Goal: Task Accomplishment & Management: Complete application form

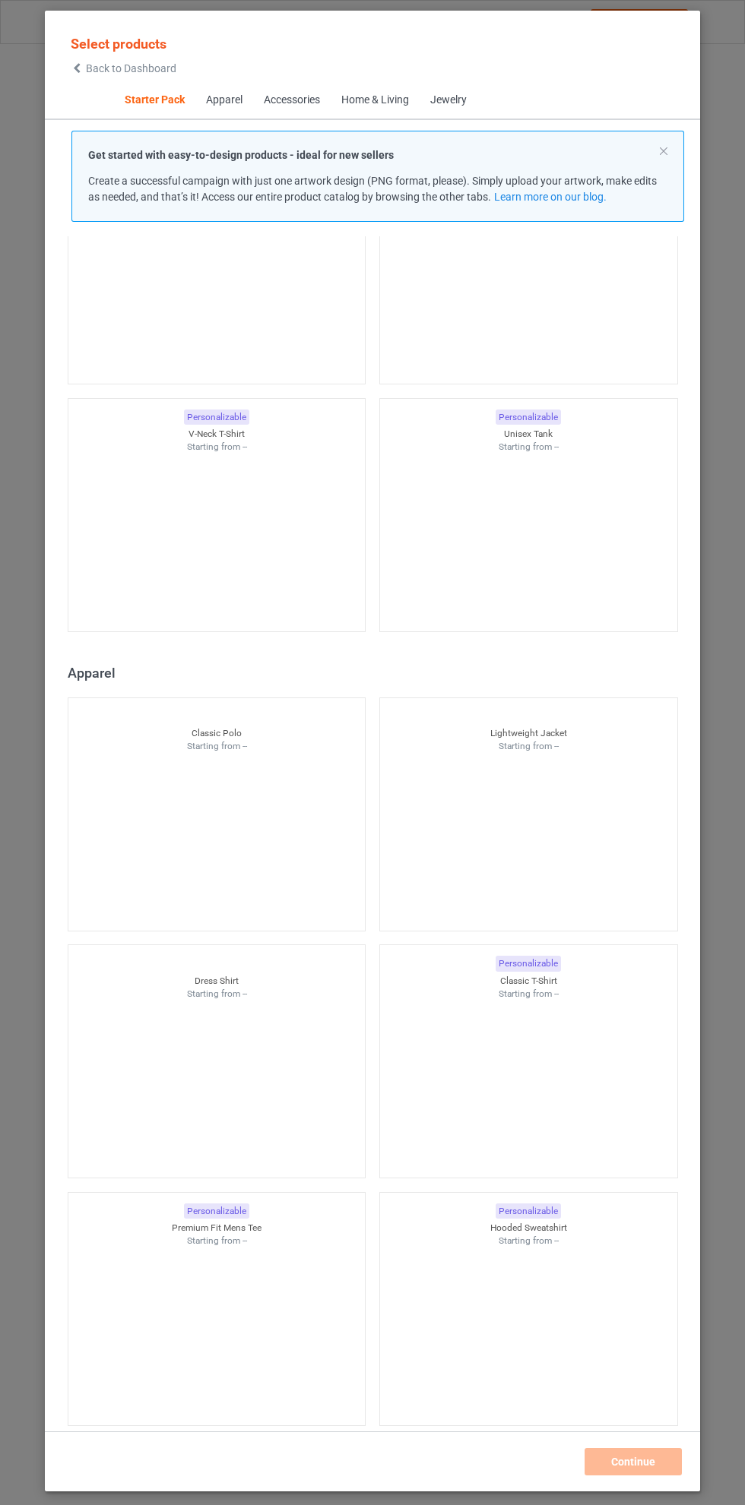
scroll to position [391, 0]
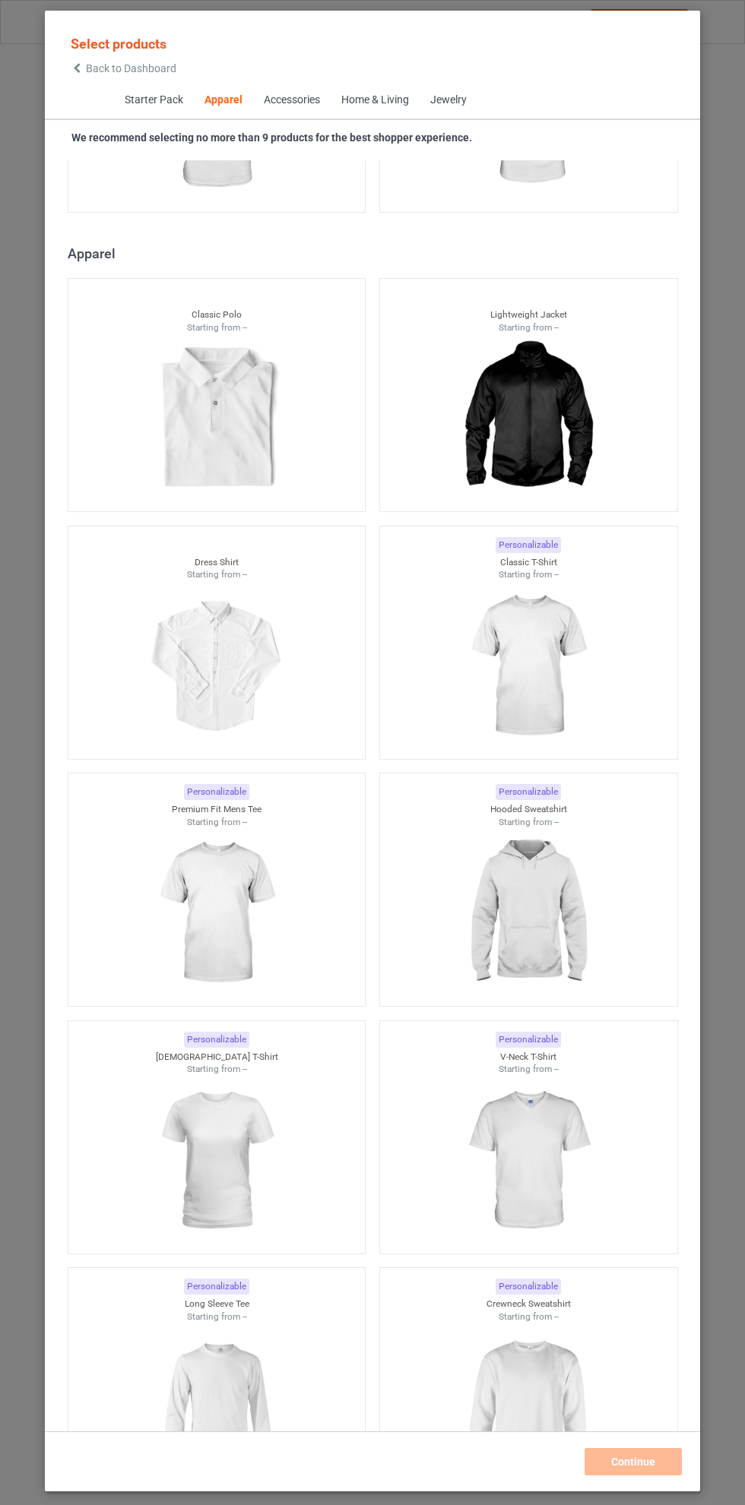
scroll to position [1010, 0]
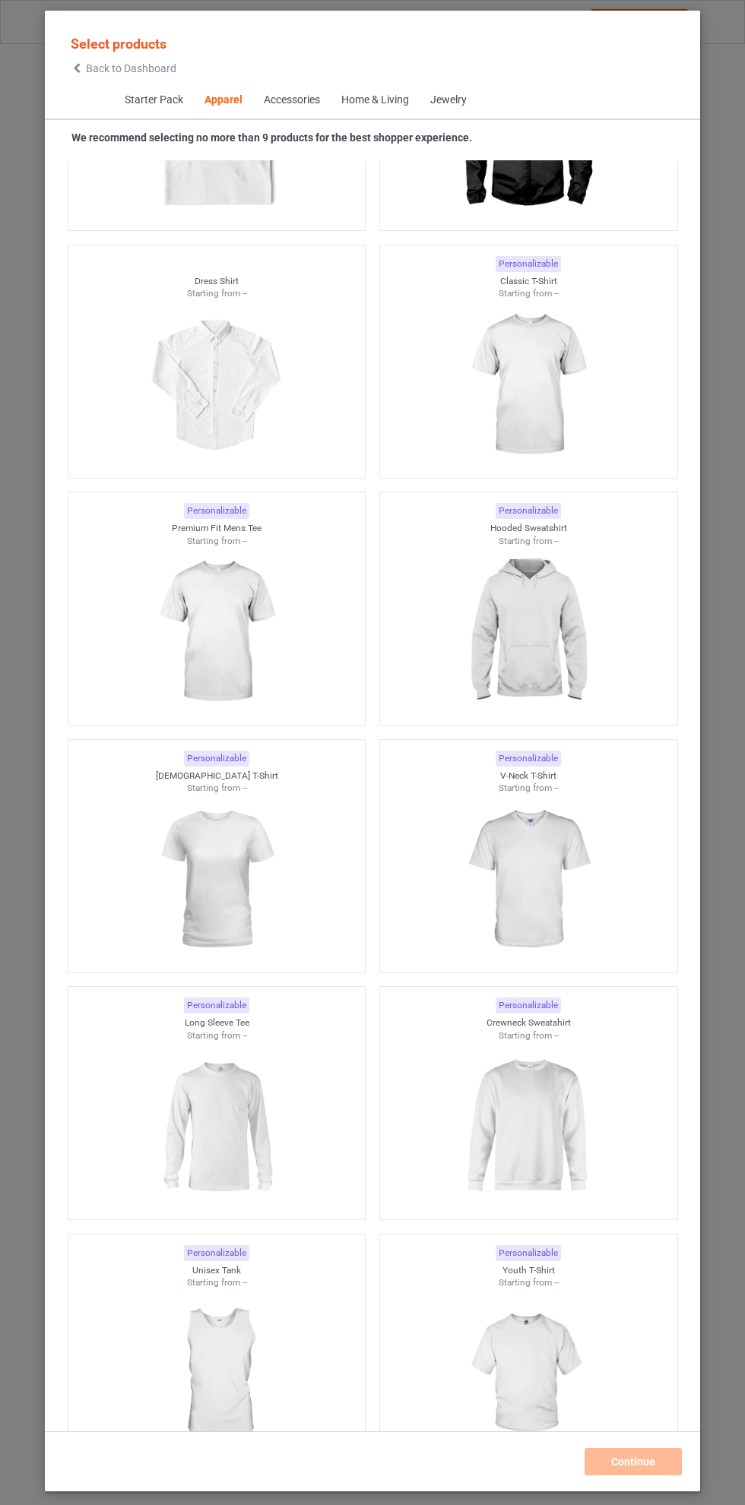
click at [561, 1131] on img at bounding box center [528, 1127] width 136 height 170
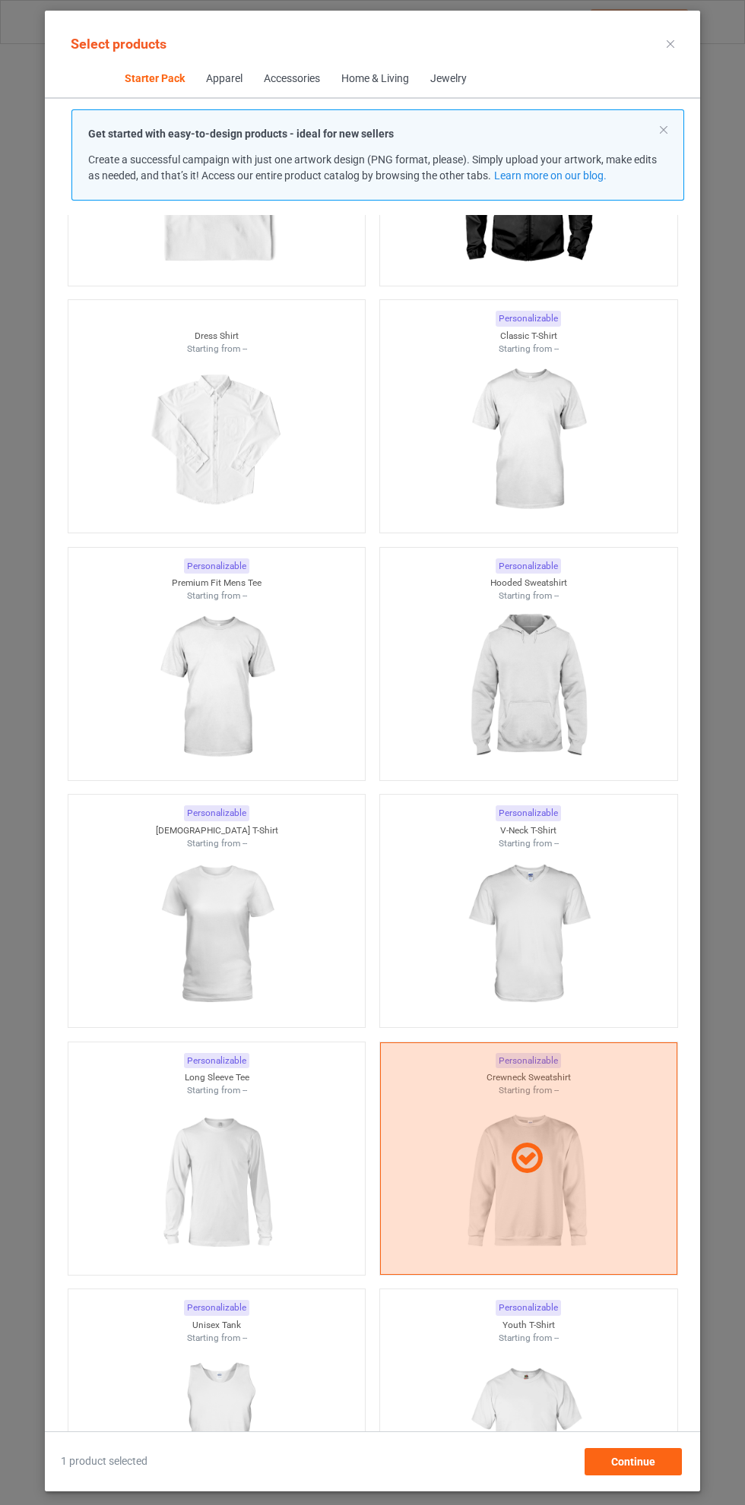
click at [532, 637] on img at bounding box center [528, 688] width 136 height 170
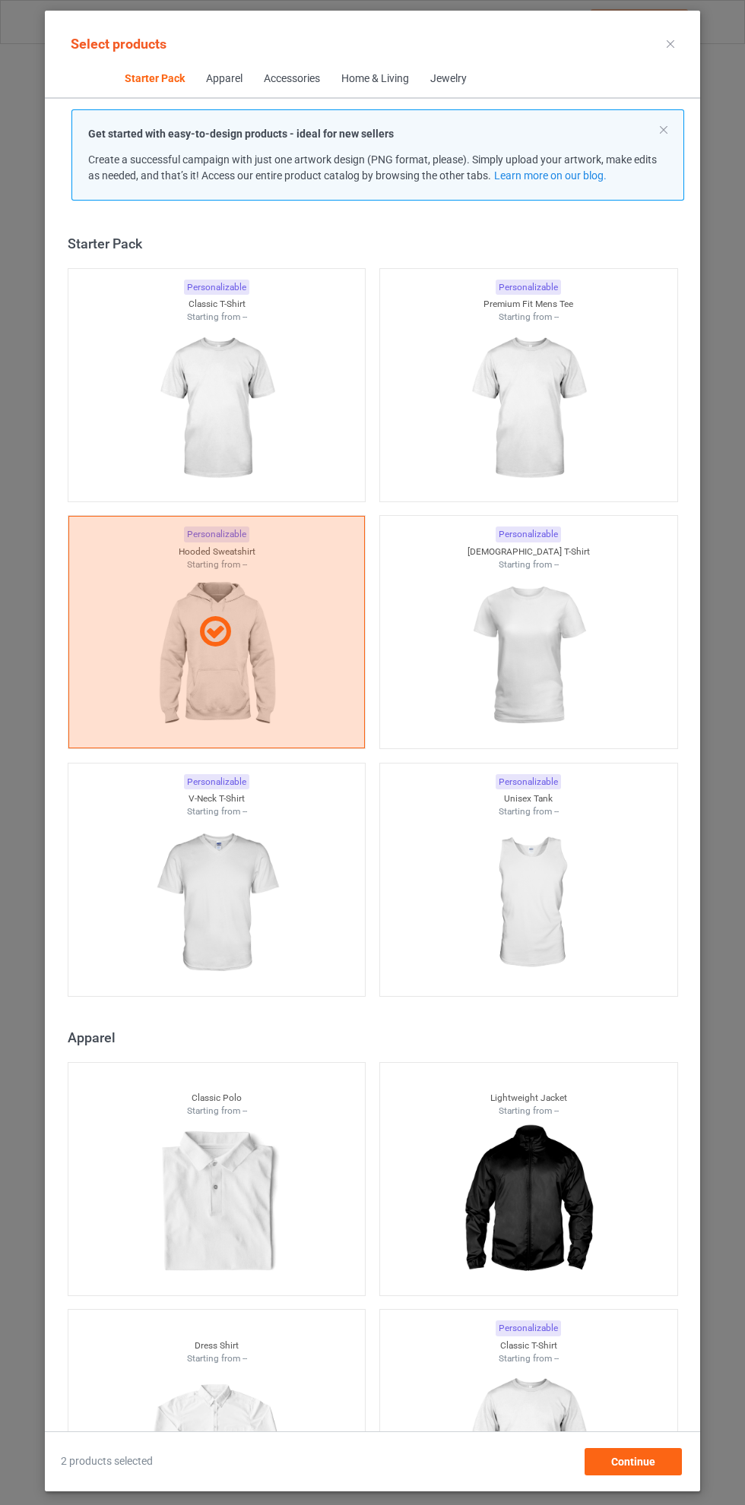
click at [236, 386] on img at bounding box center [216, 409] width 136 height 170
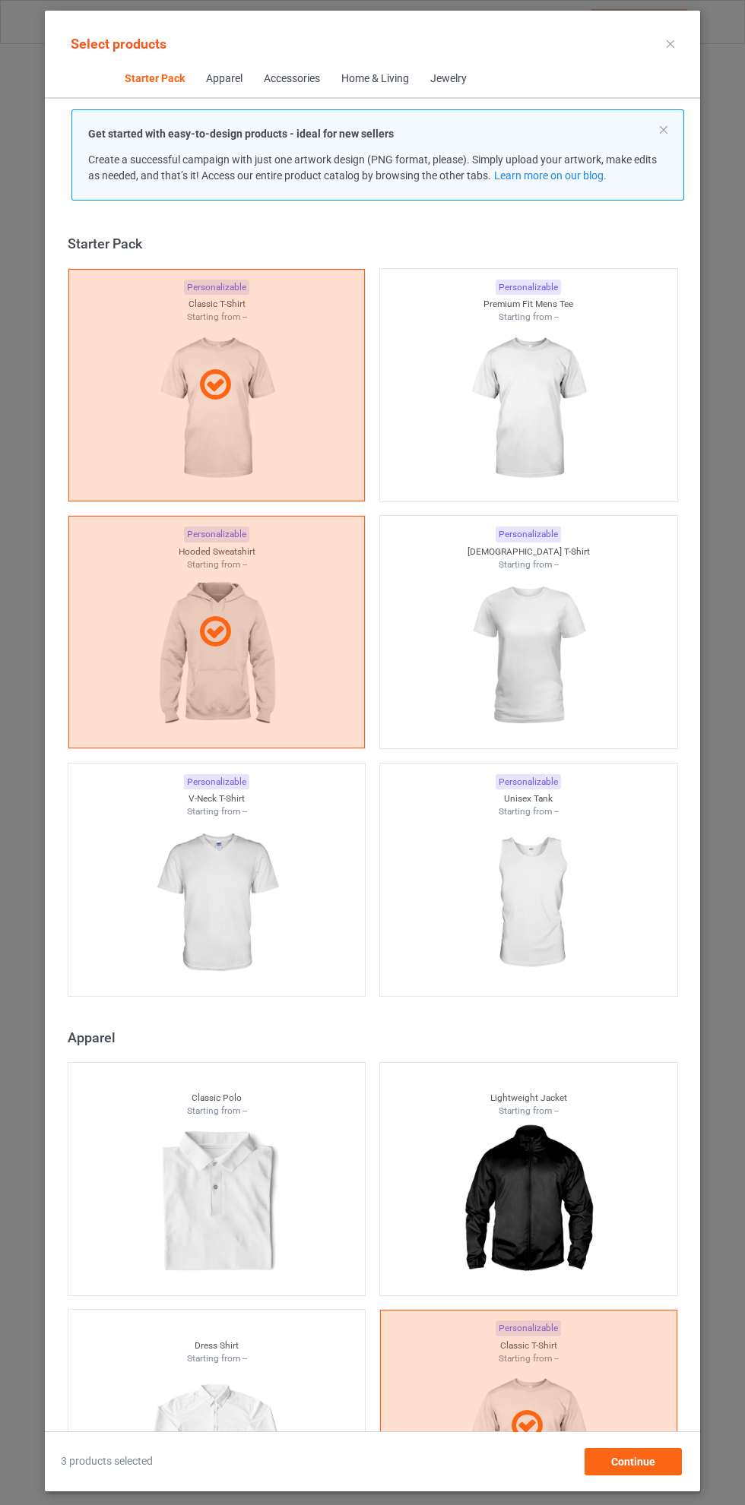
click at [670, 43] on icon at bounding box center [670, 44] width 8 height 8
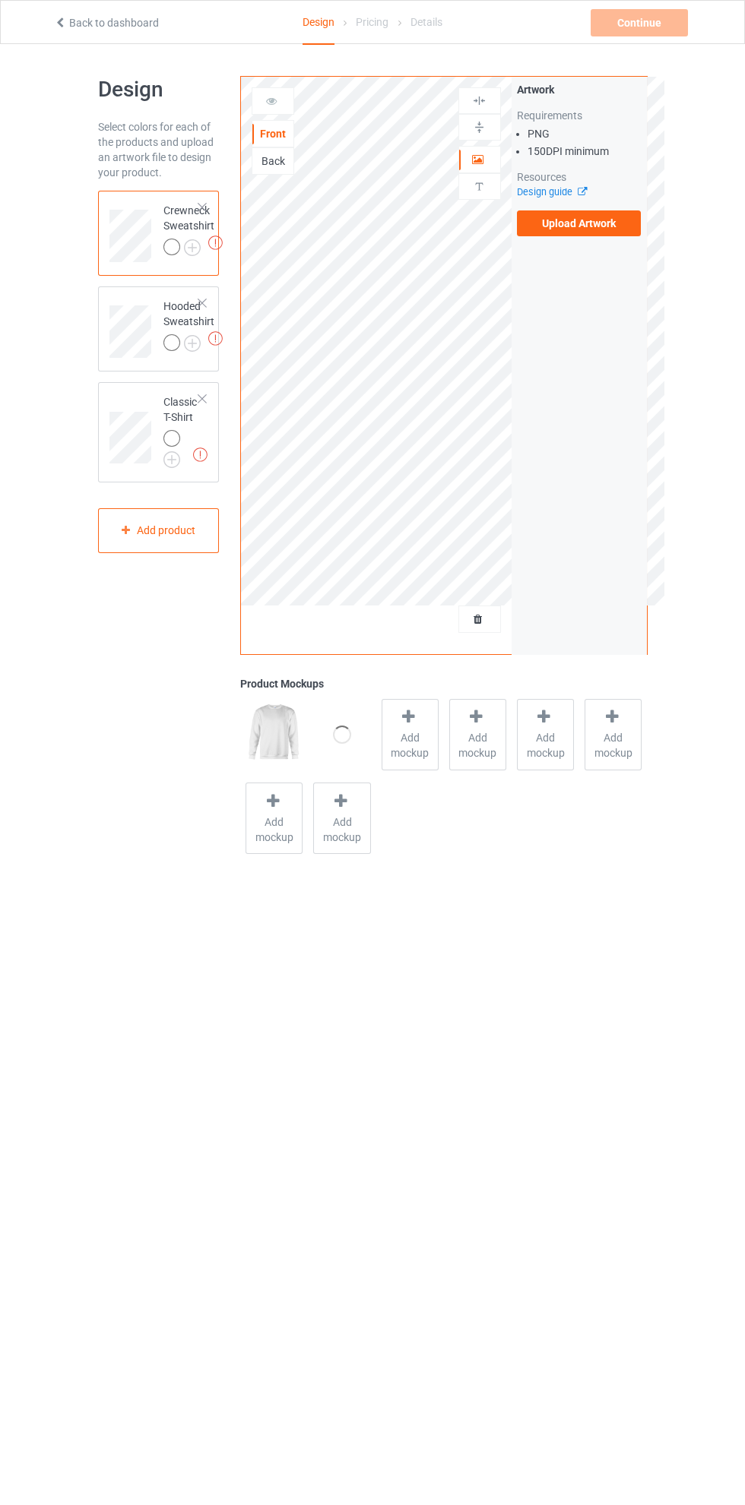
click at [593, 229] on label "Upload Artwork" at bounding box center [579, 223] width 125 height 26
click at [0, 0] on input "Upload Artwork" at bounding box center [0, 0] width 0 height 0
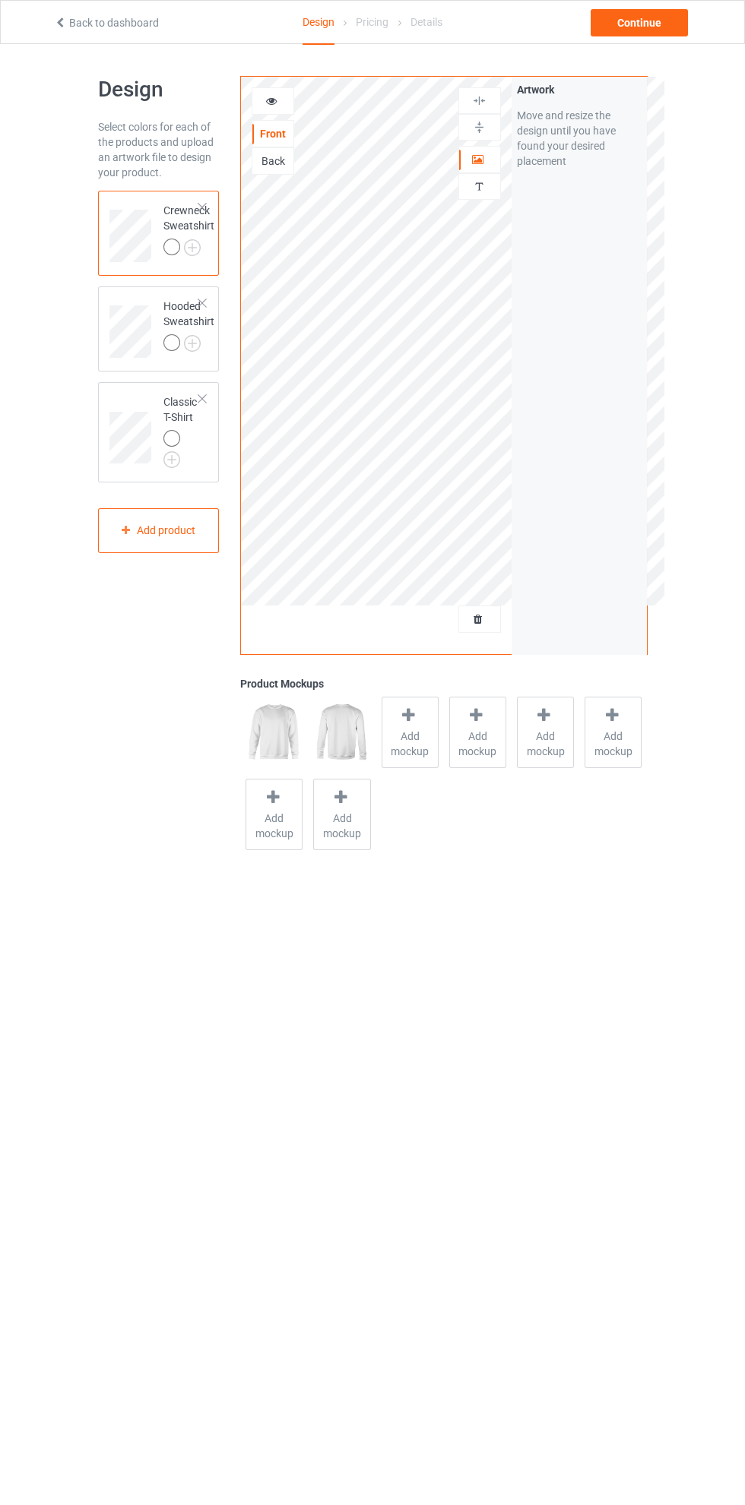
click at [0, 0] on img at bounding box center [0, 0] width 0 height 0
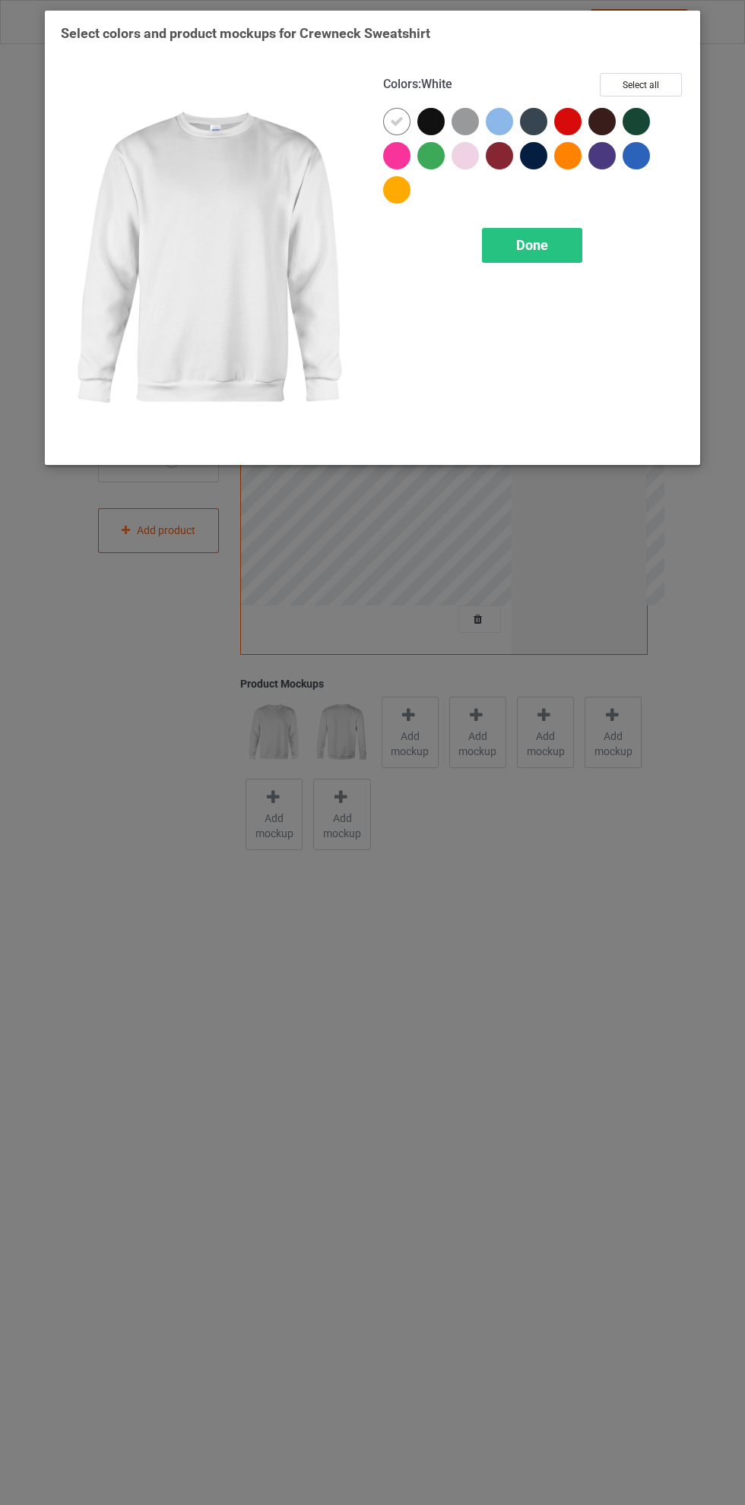
click at [463, 112] on div at bounding box center [464, 121] width 27 height 27
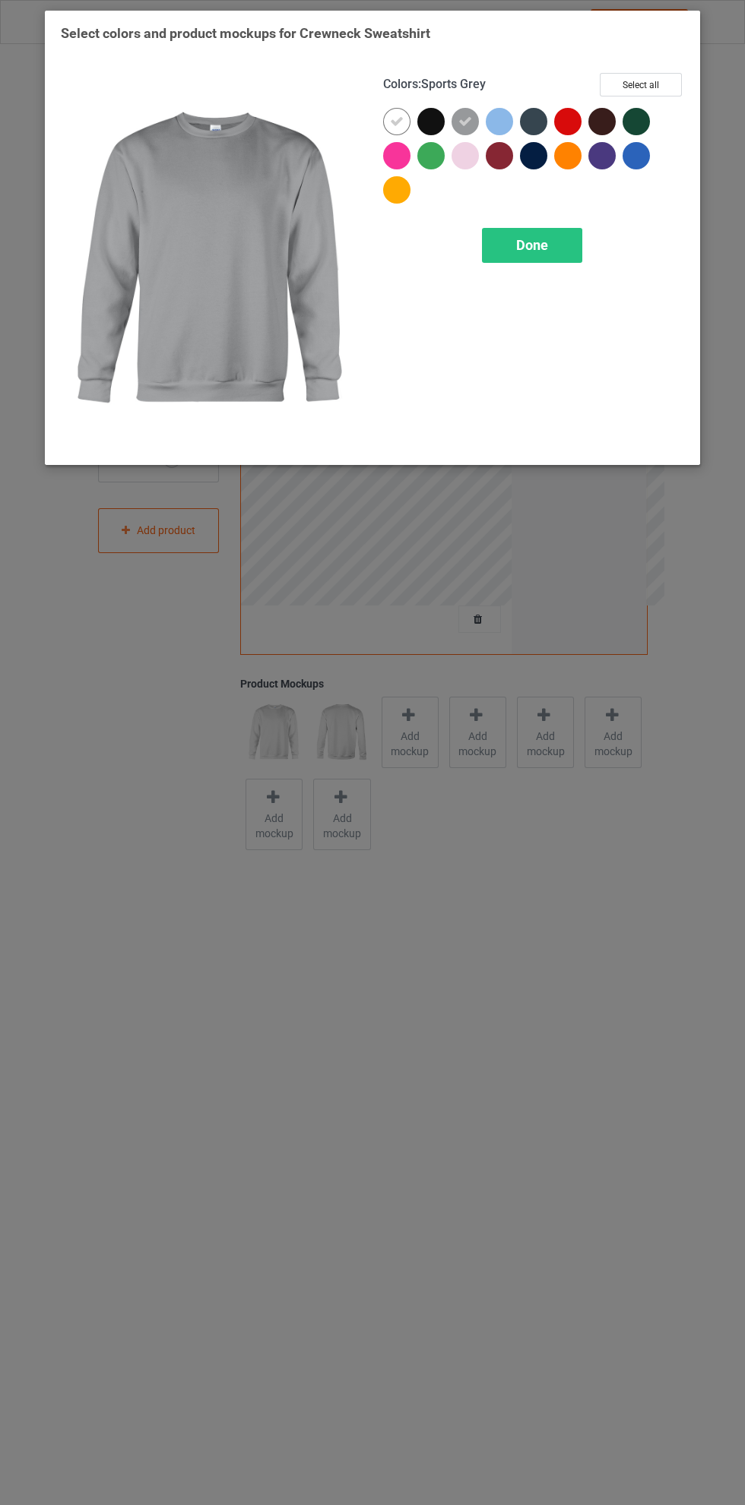
click at [397, 121] on icon at bounding box center [397, 122] width 14 height 14
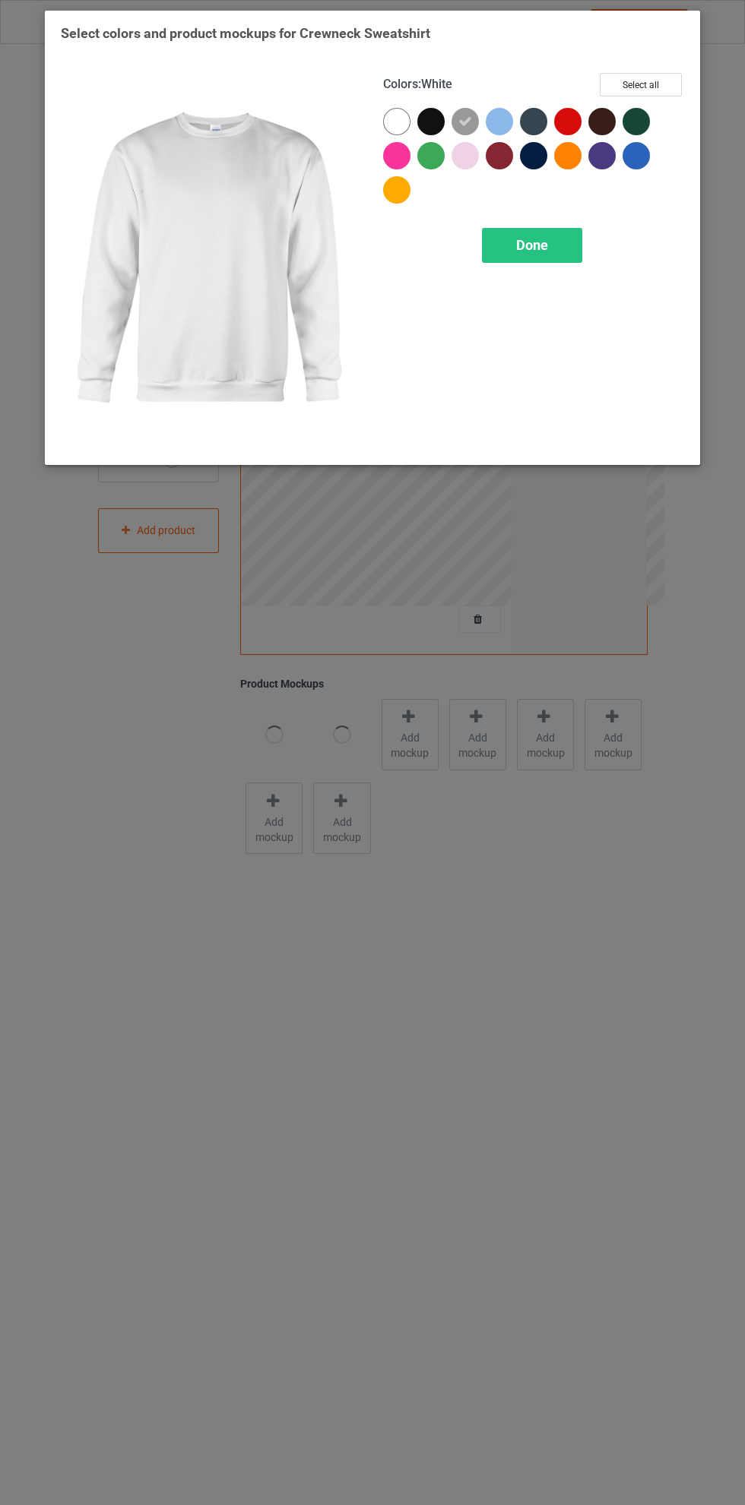
click at [640, 119] on div at bounding box center [635, 121] width 27 height 27
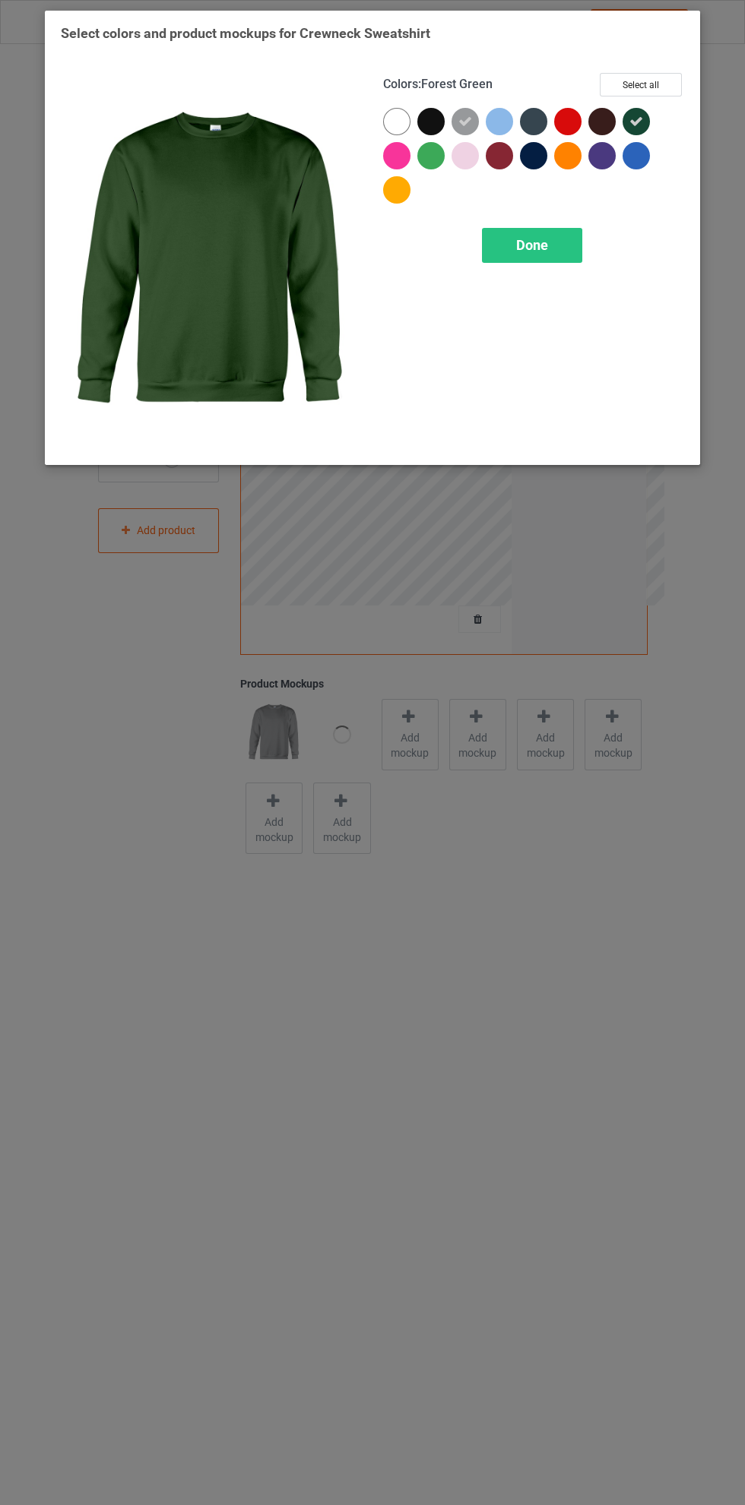
click at [444, 150] on div at bounding box center [434, 159] width 34 height 34
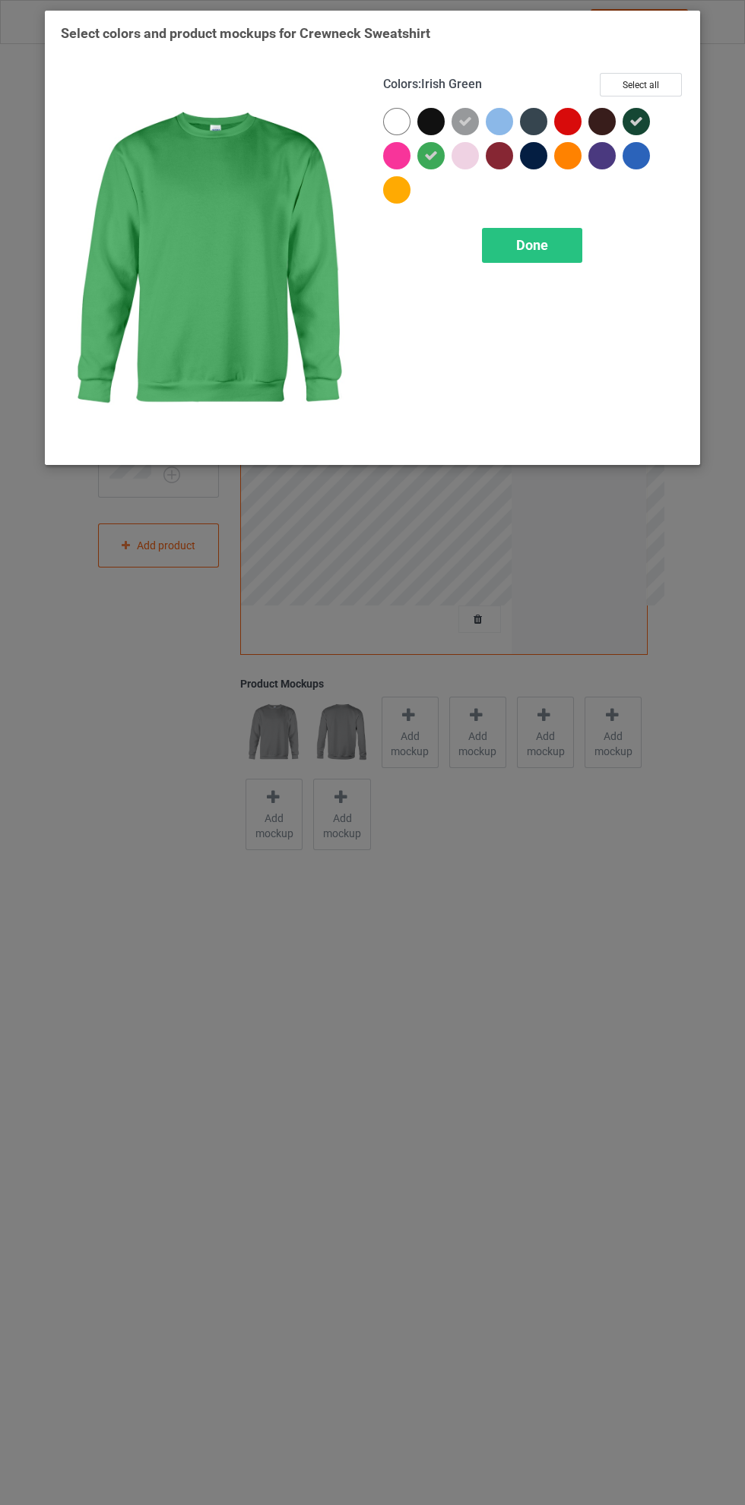
click at [384, 116] on div at bounding box center [396, 121] width 27 height 27
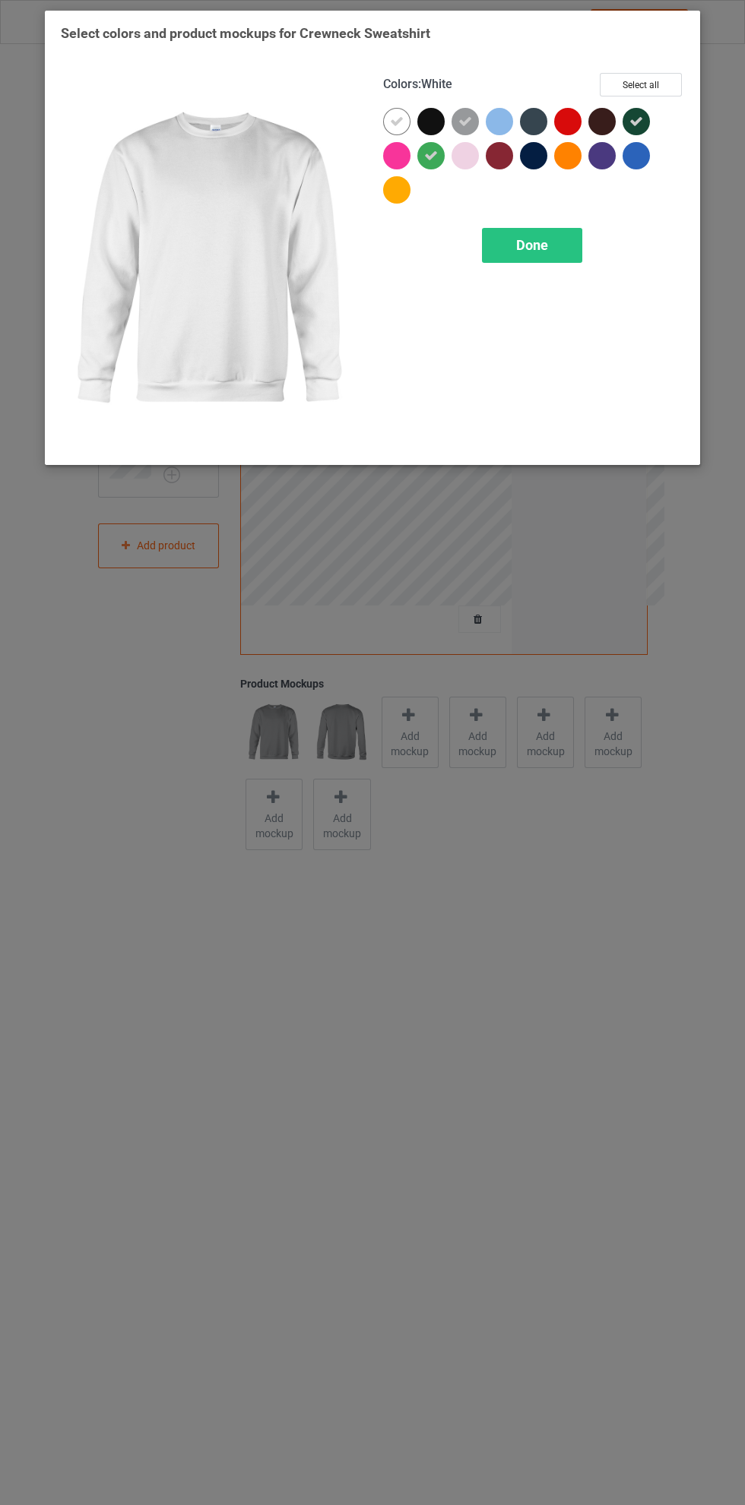
click at [548, 228] on div "Done" at bounding box center [532, 245] width 100 height 35
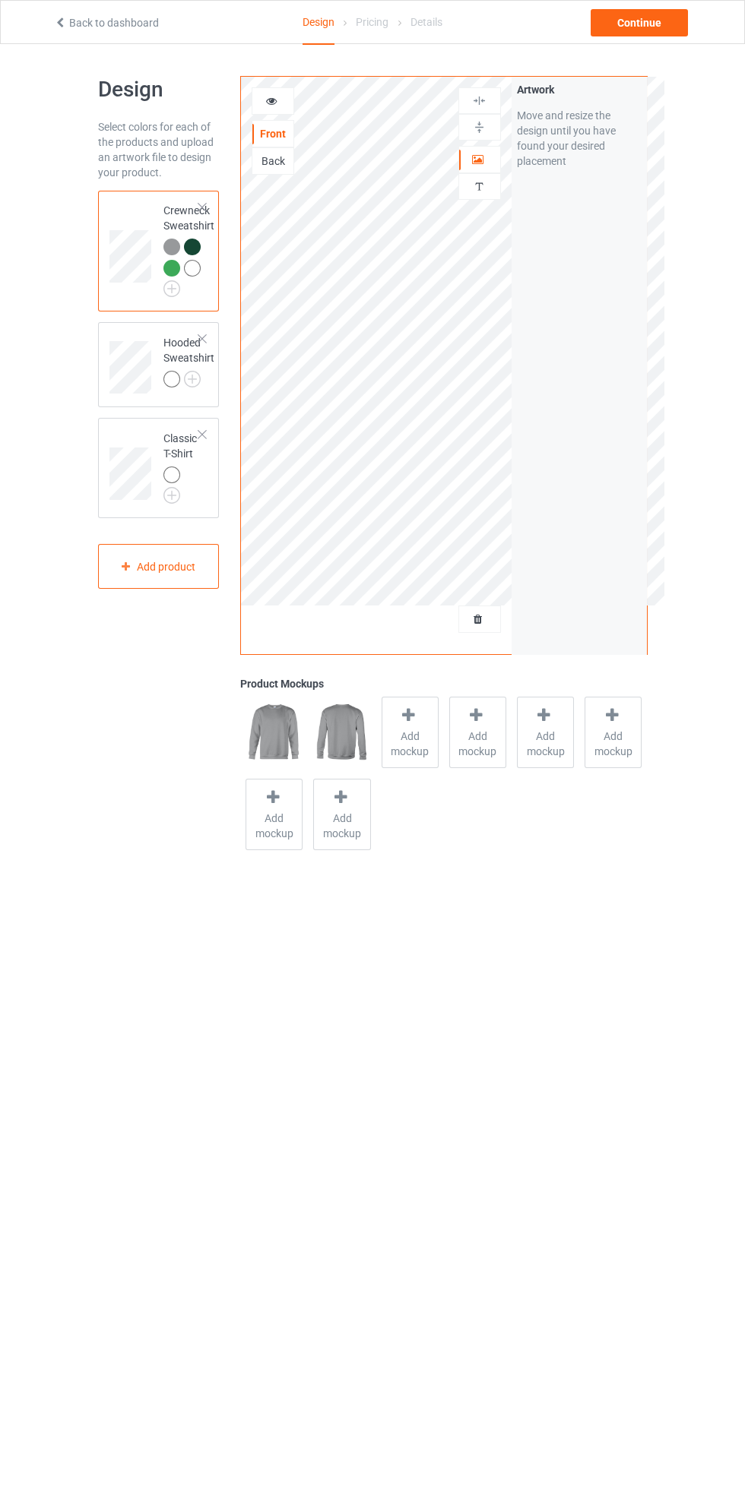
click at [0, 0] on img at bounding box center [0, 0] width 0 height 0
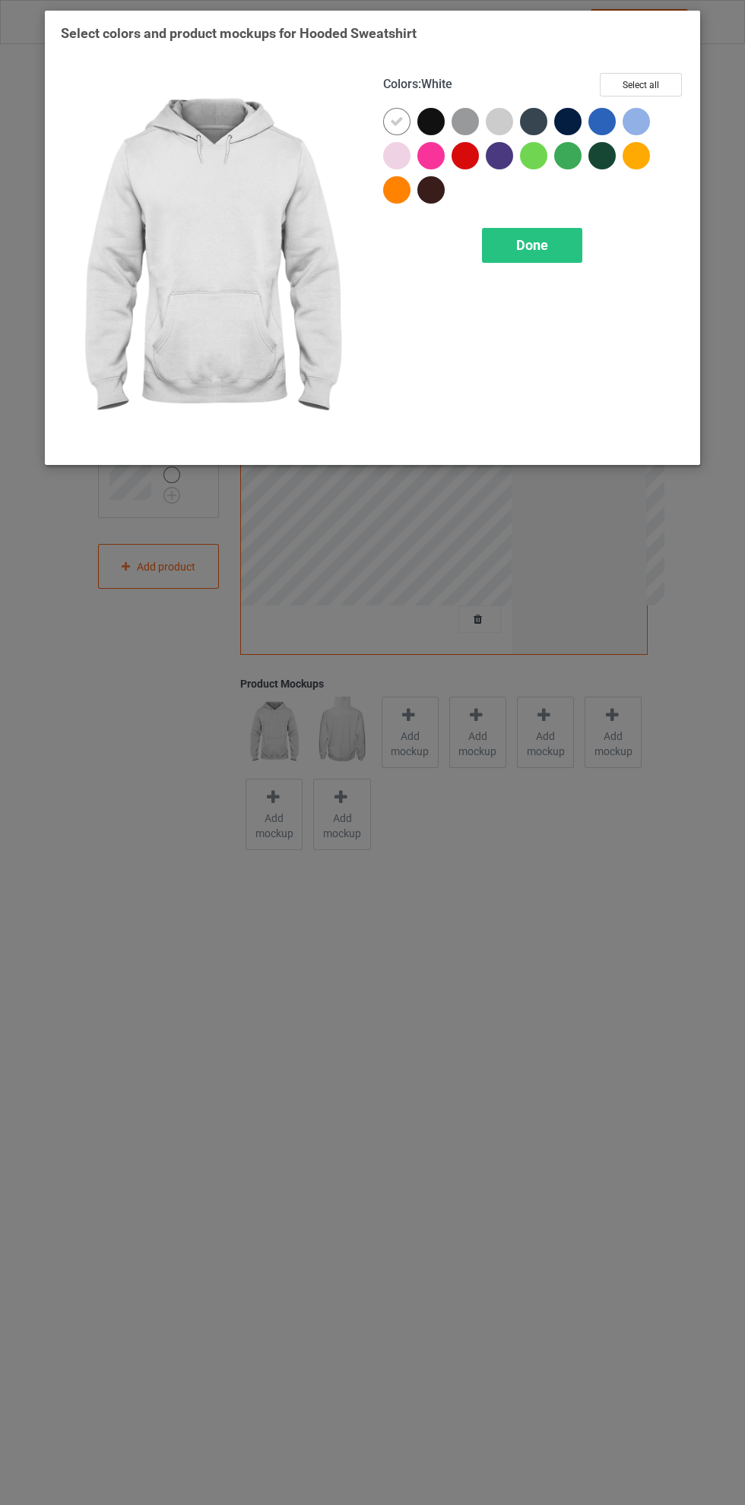
click at [508, 115] on div at bounding box center [499, 121] width 27 height 27
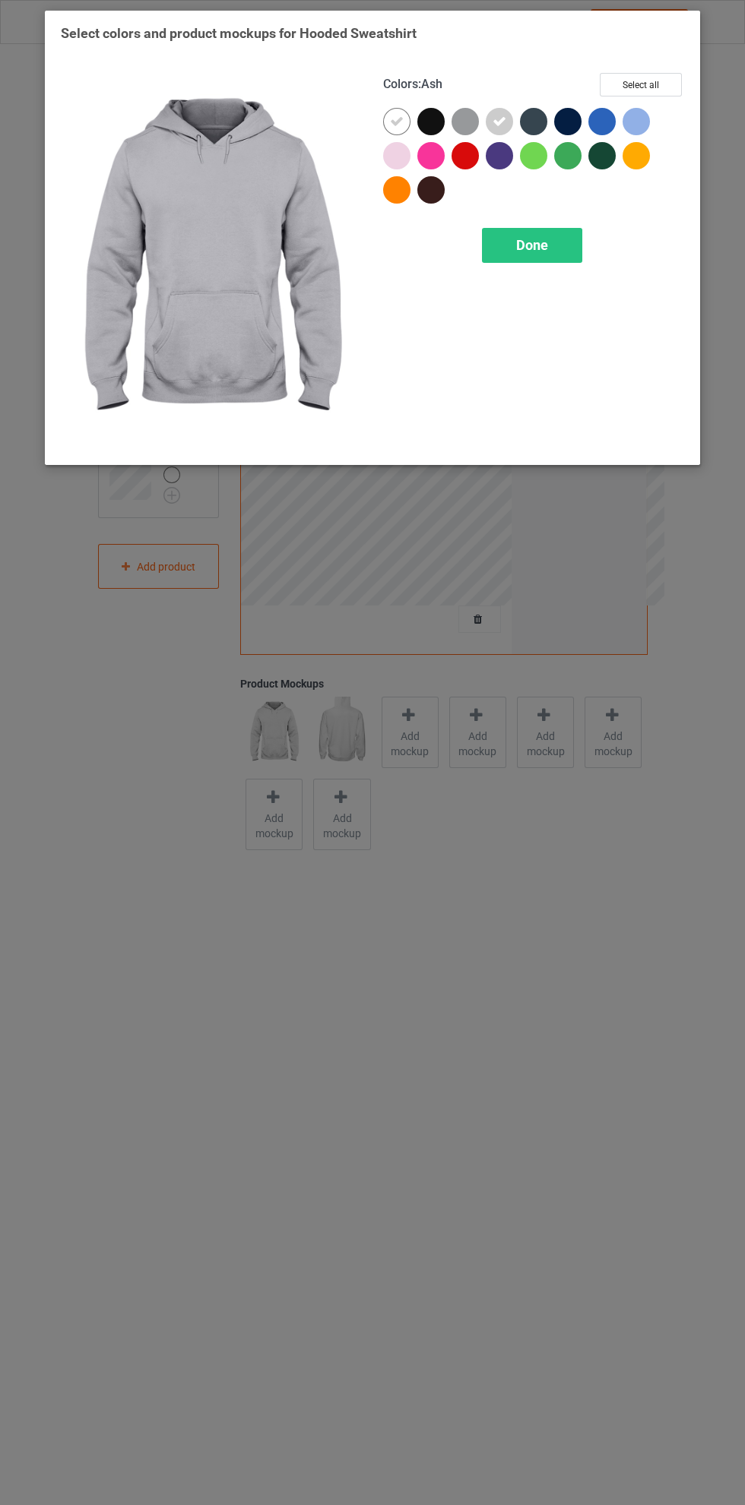
click at [462, 119] on div at bounding box center [464, 121] width 27 height 27
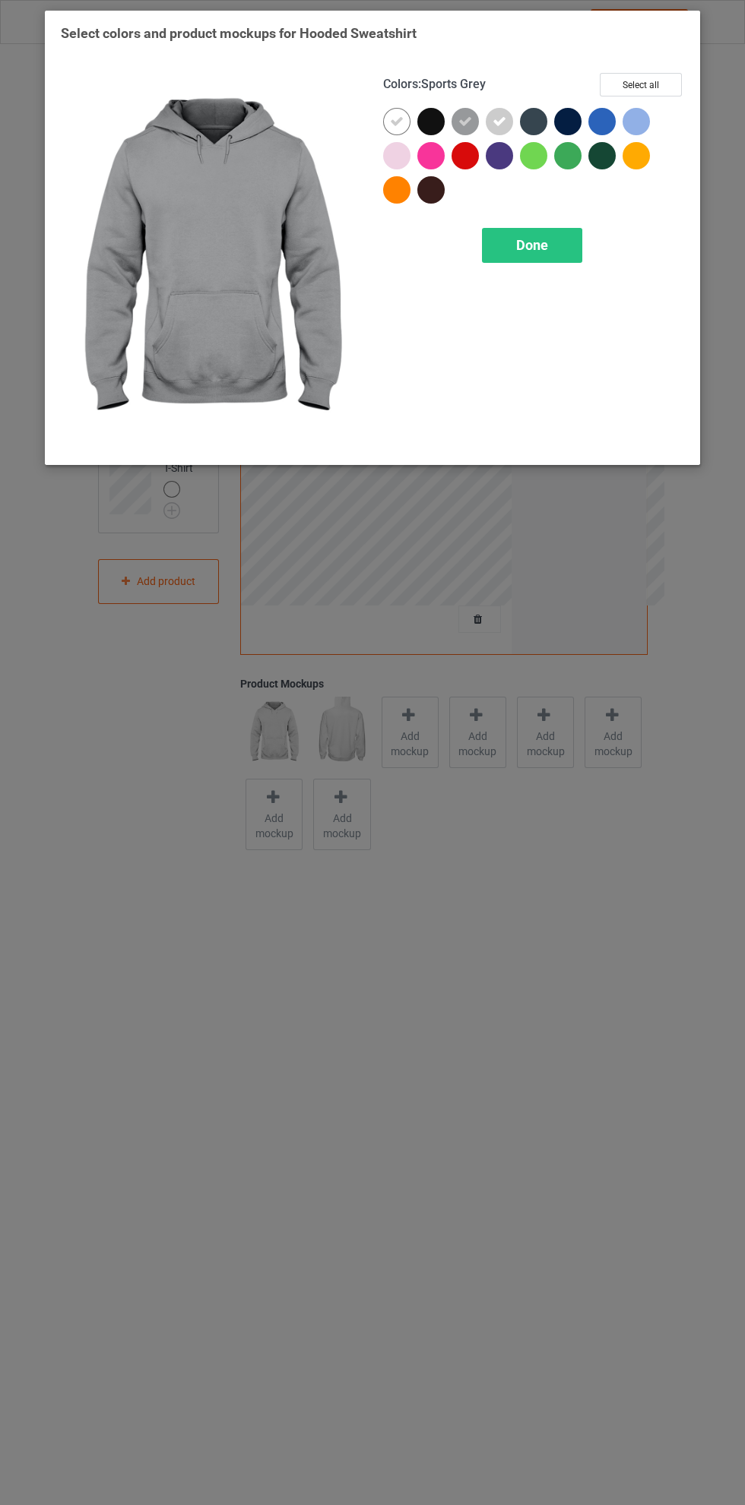
click at [602, 158] on div at bounding box center [601, 155] width 27 height 27
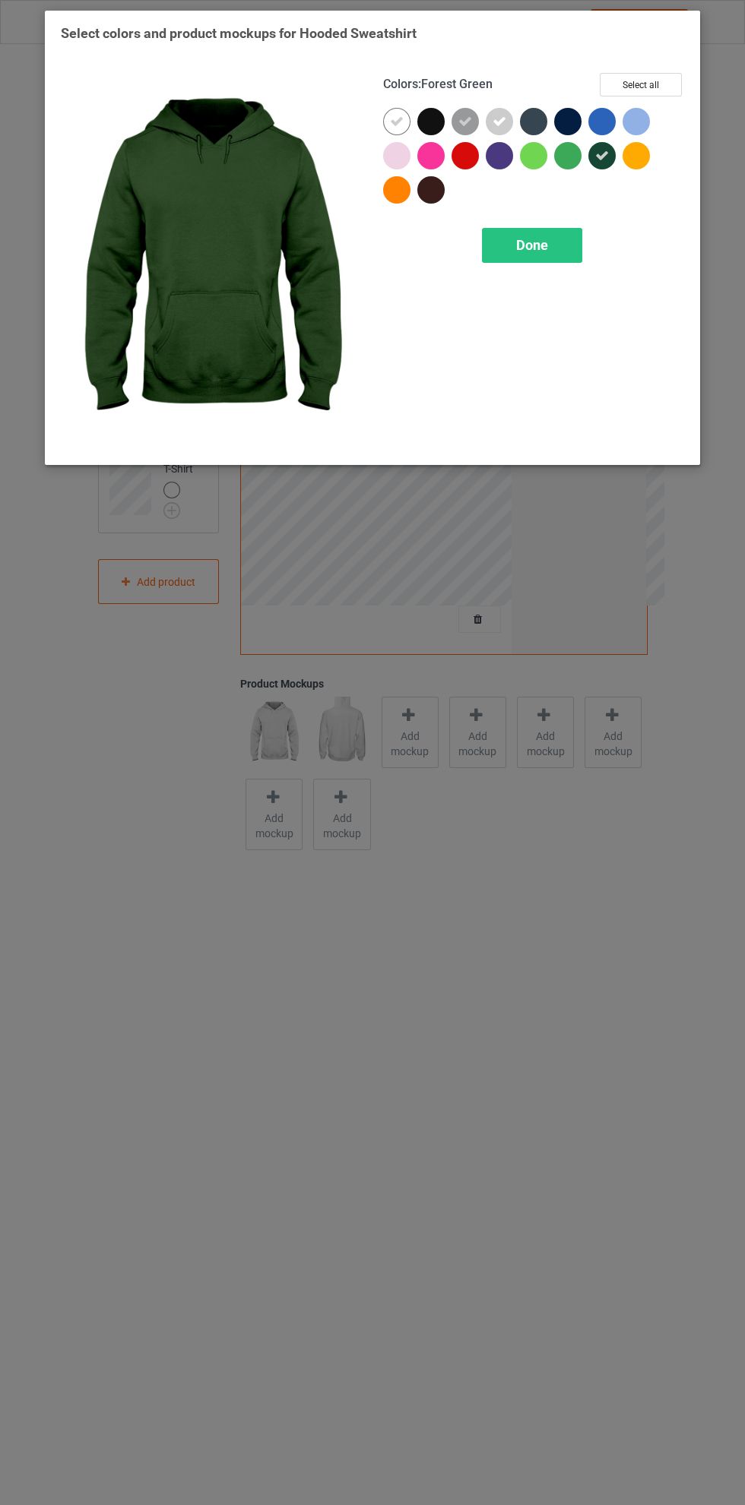
click at [565, 152] on div at bounding box center [567, 155] width 27 height 27
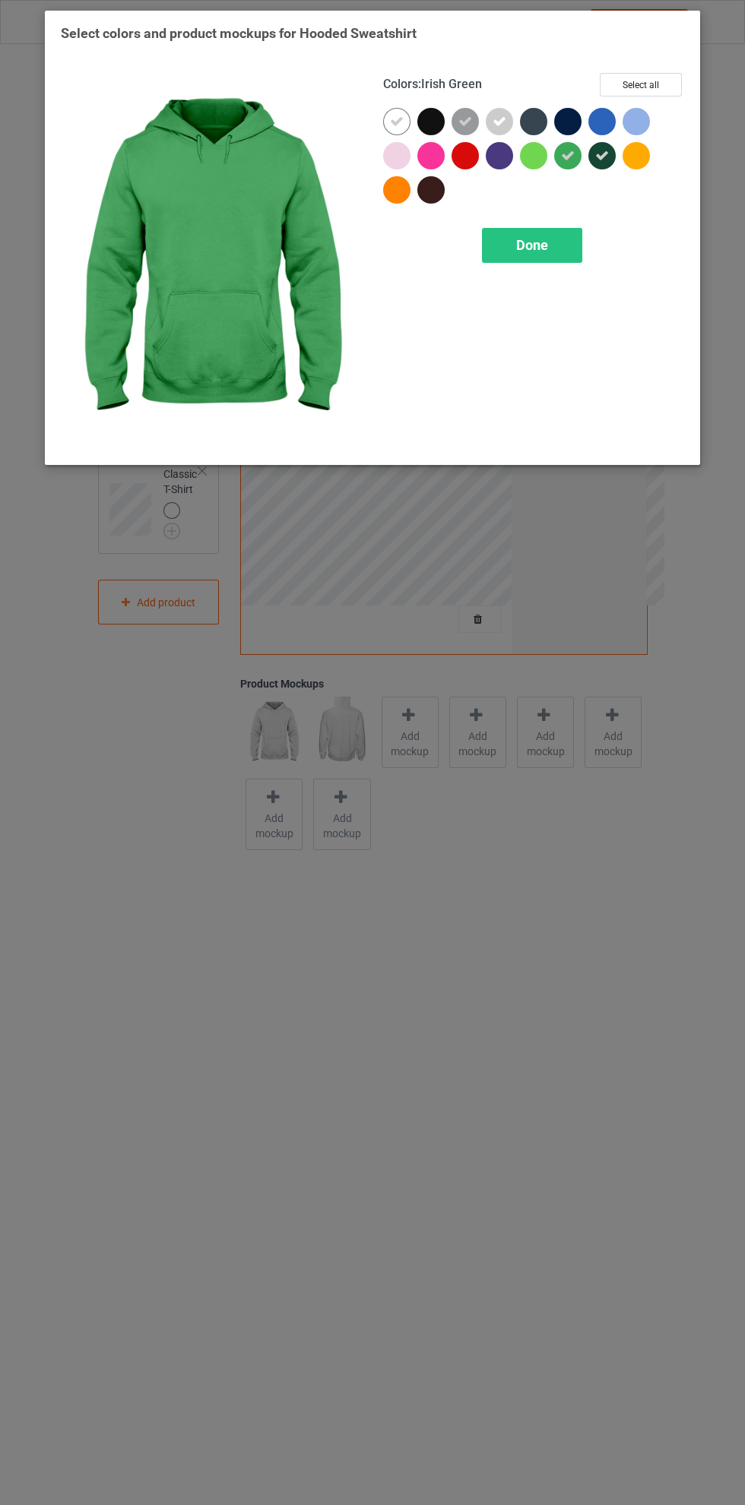
click at [549, 242] on div "Done" at bounding box center [532, 245] width 100 height 35
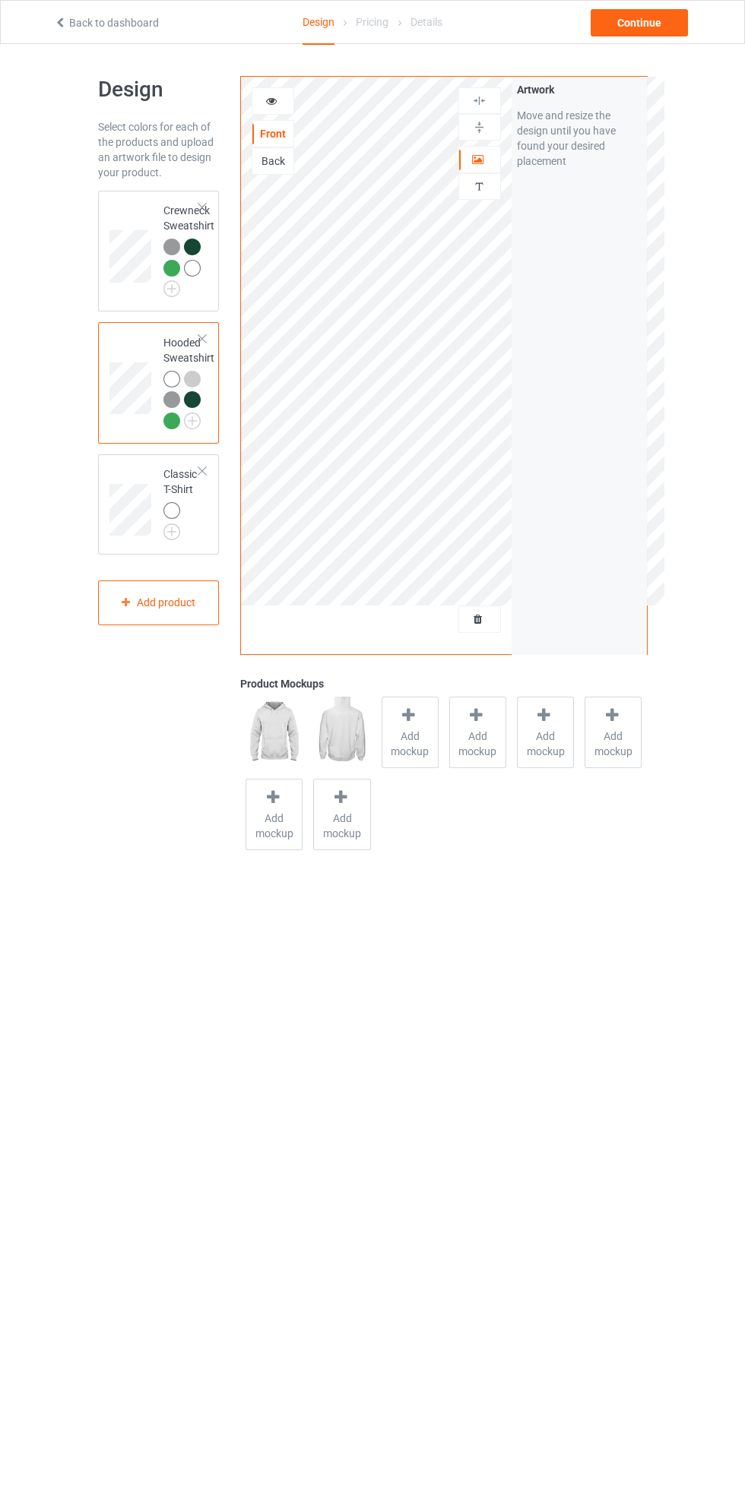
click at [0, 0] on img at bounding box center [0, 0] width 0 height 0
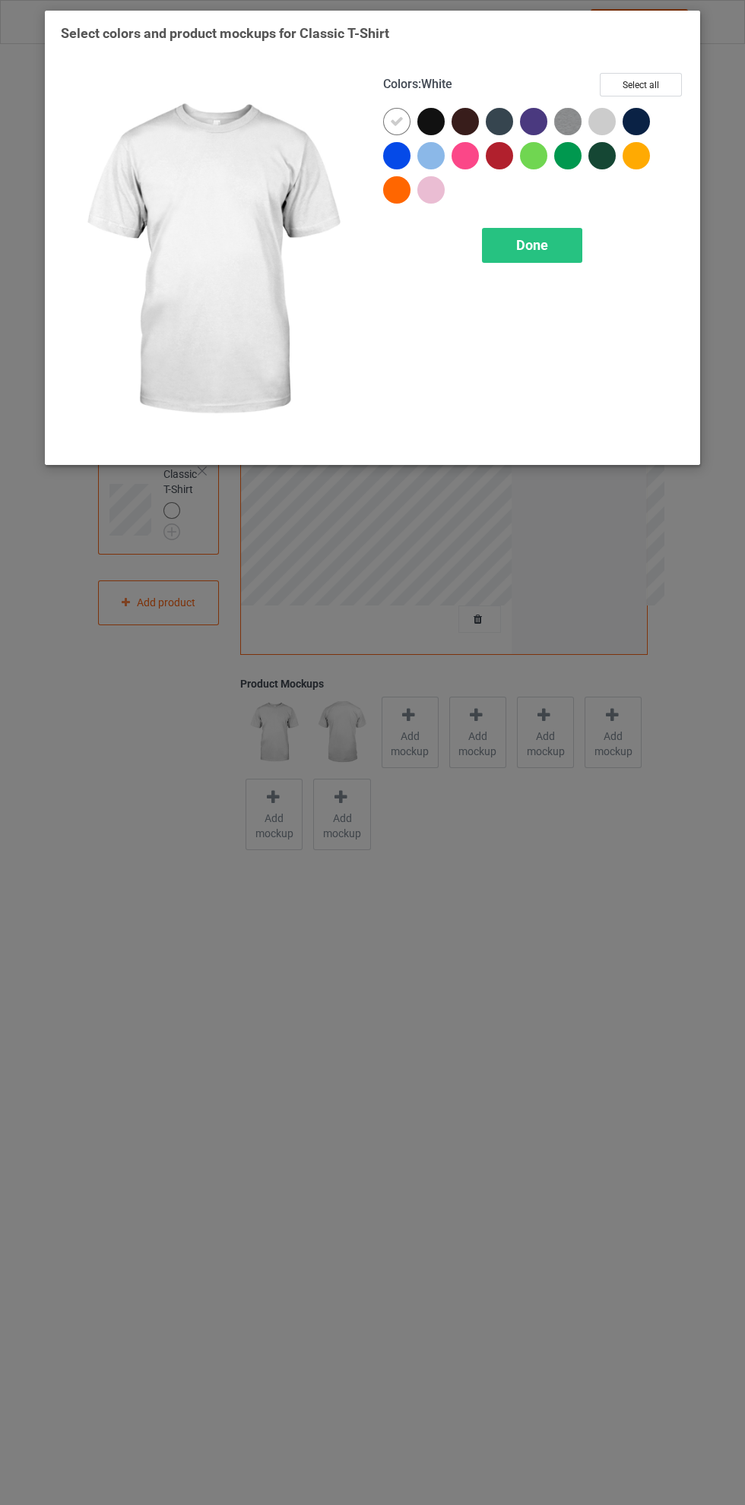
click at [597, 126] on div at bounding box center [601, 121] width 27 height 27
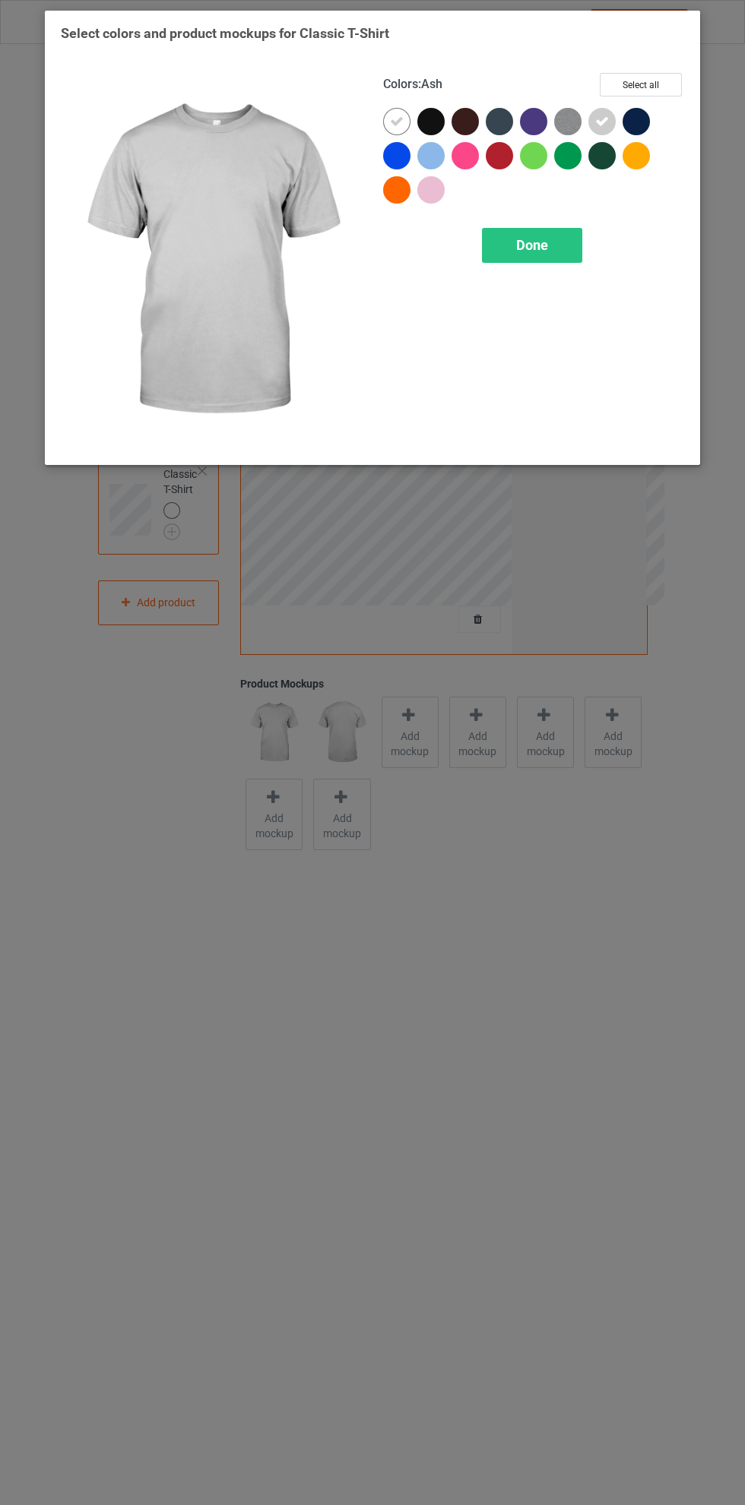
click at [562, 123] on img at bounding box center [567, 121] width 27 height 27
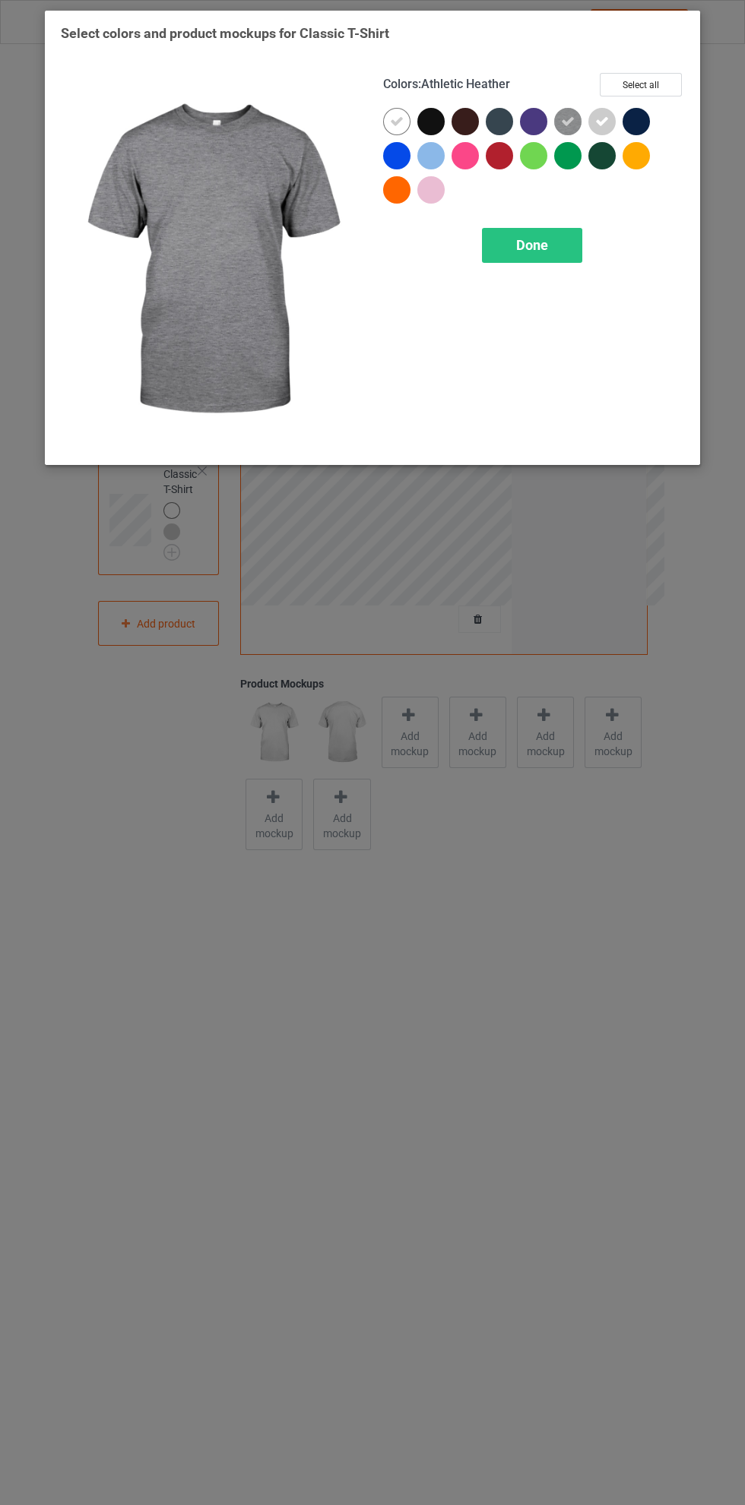
click at [565, 164] on div at bounding box center [567, 155] width 27 height 27
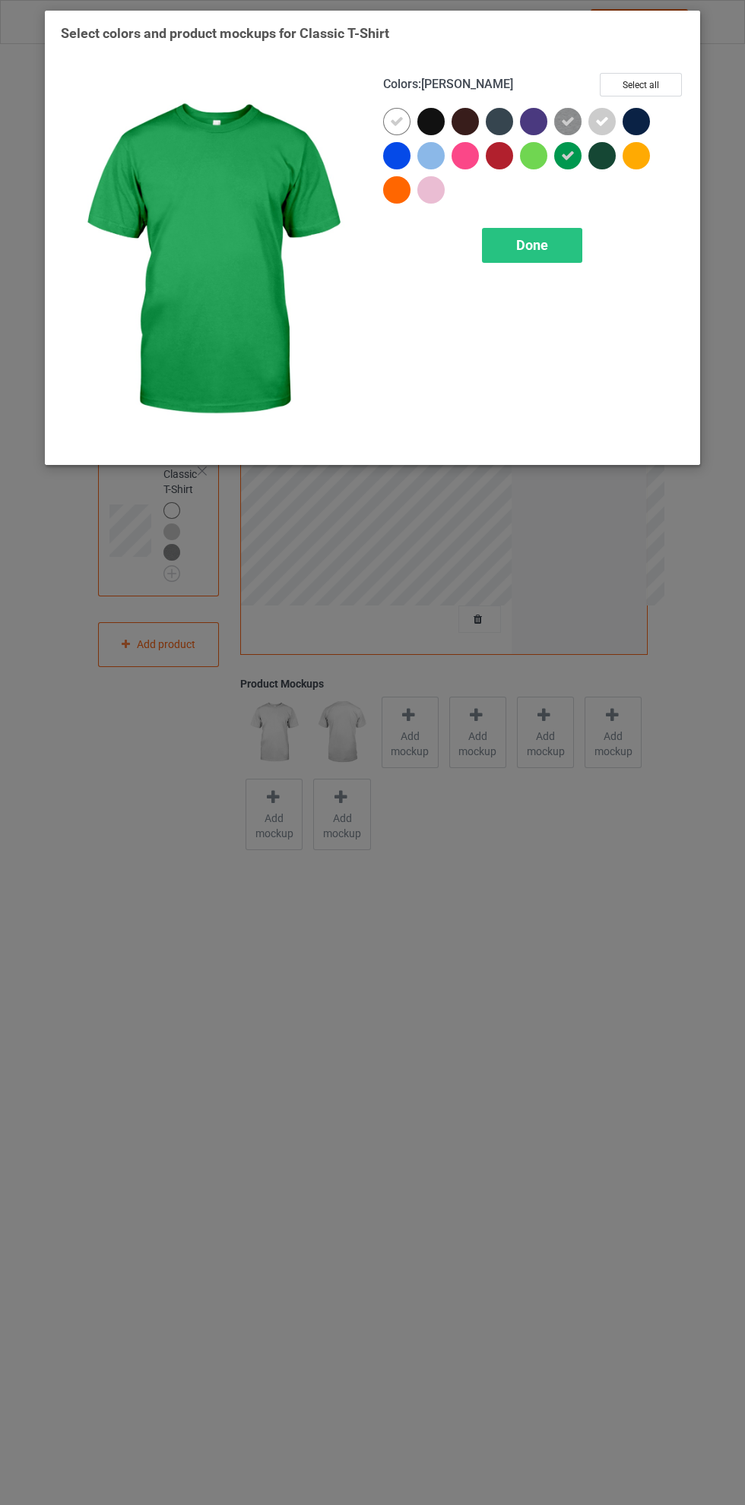
click at [593, 148] on div at bounding box center [601, 155] width 27 height 27
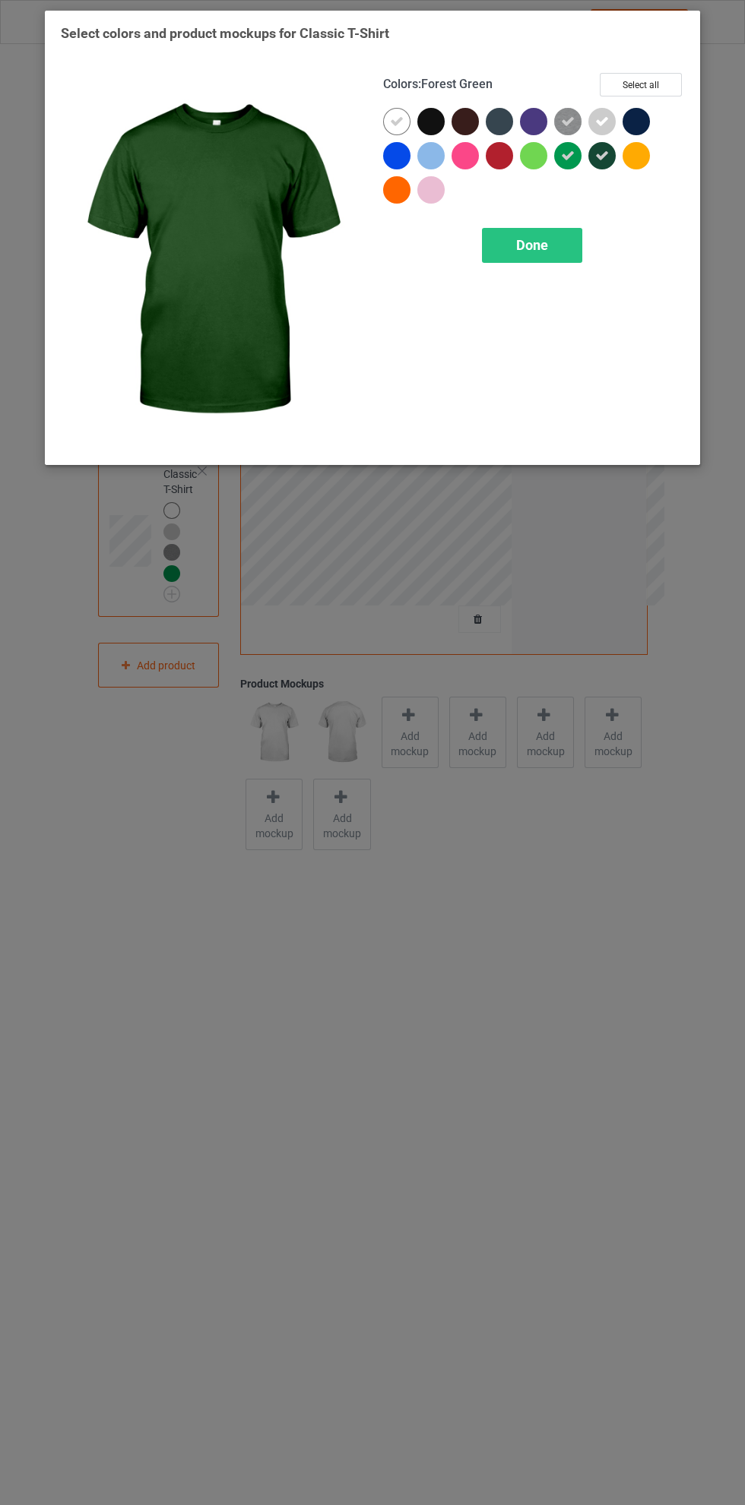
click at [556, 228] on div "Done" at bounding box center [532, 245] width 100 height 35
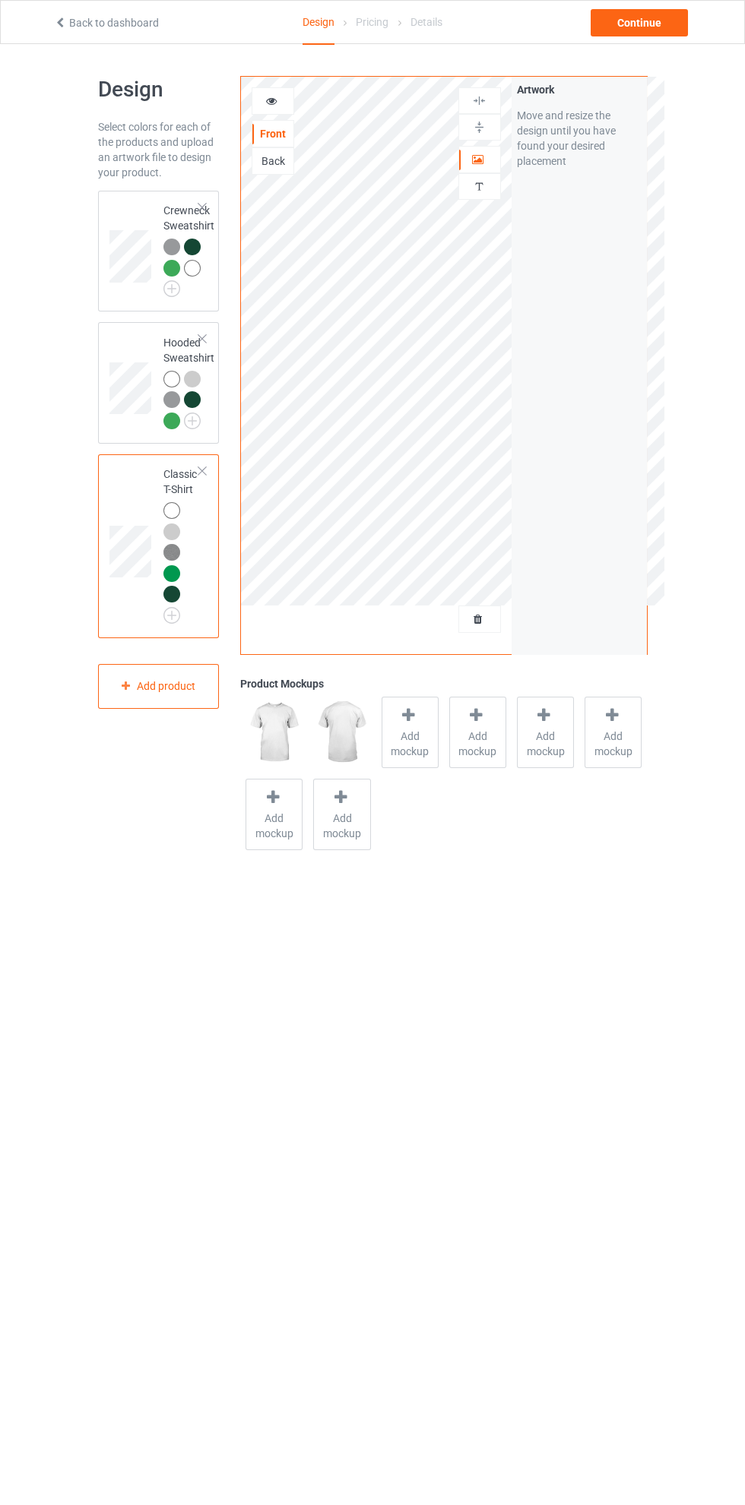
click at [147, 207] on td at bounding box center [132, 251] width 46 height 109
click at [409, 712] on icon at bounding box center [408, 715] width 19 height 16
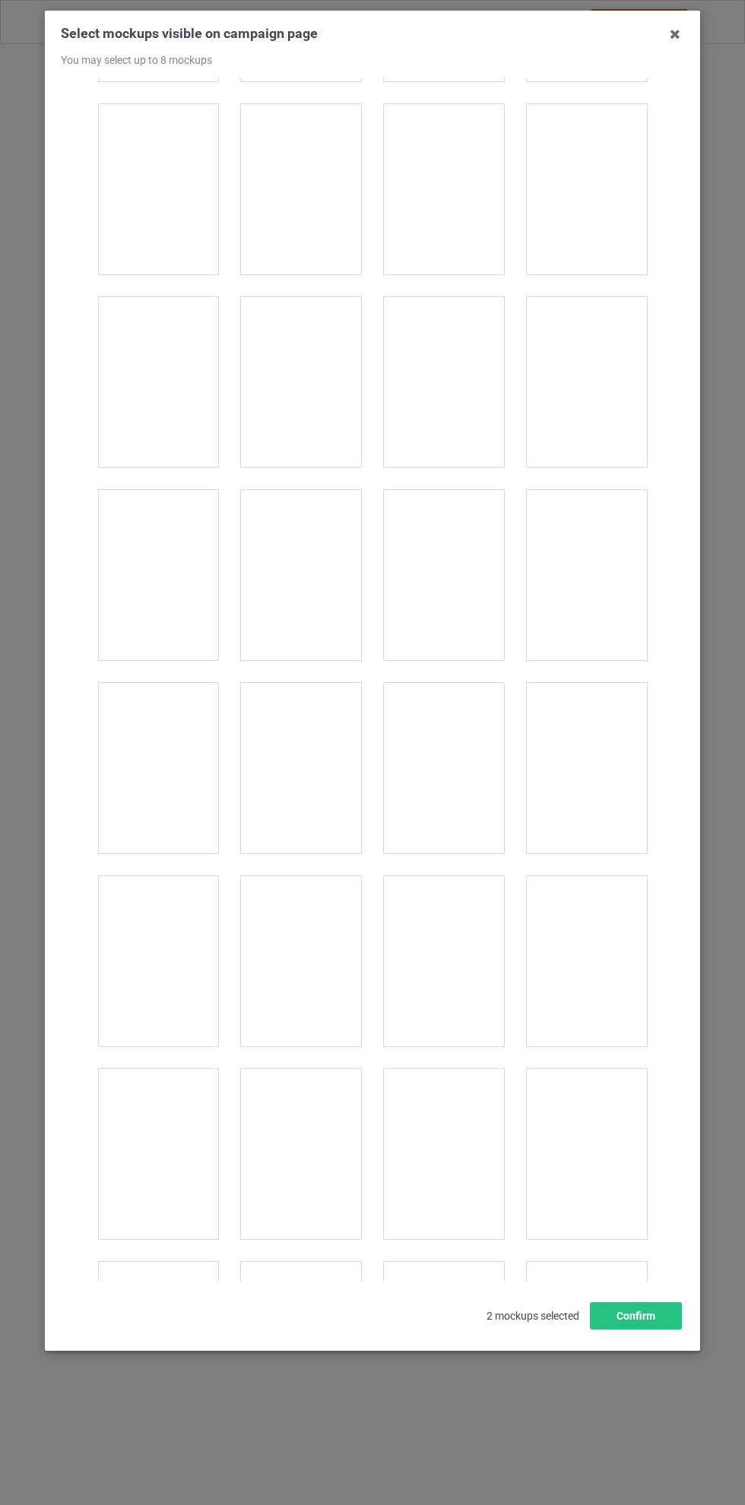
scroll to position [3970, 0]
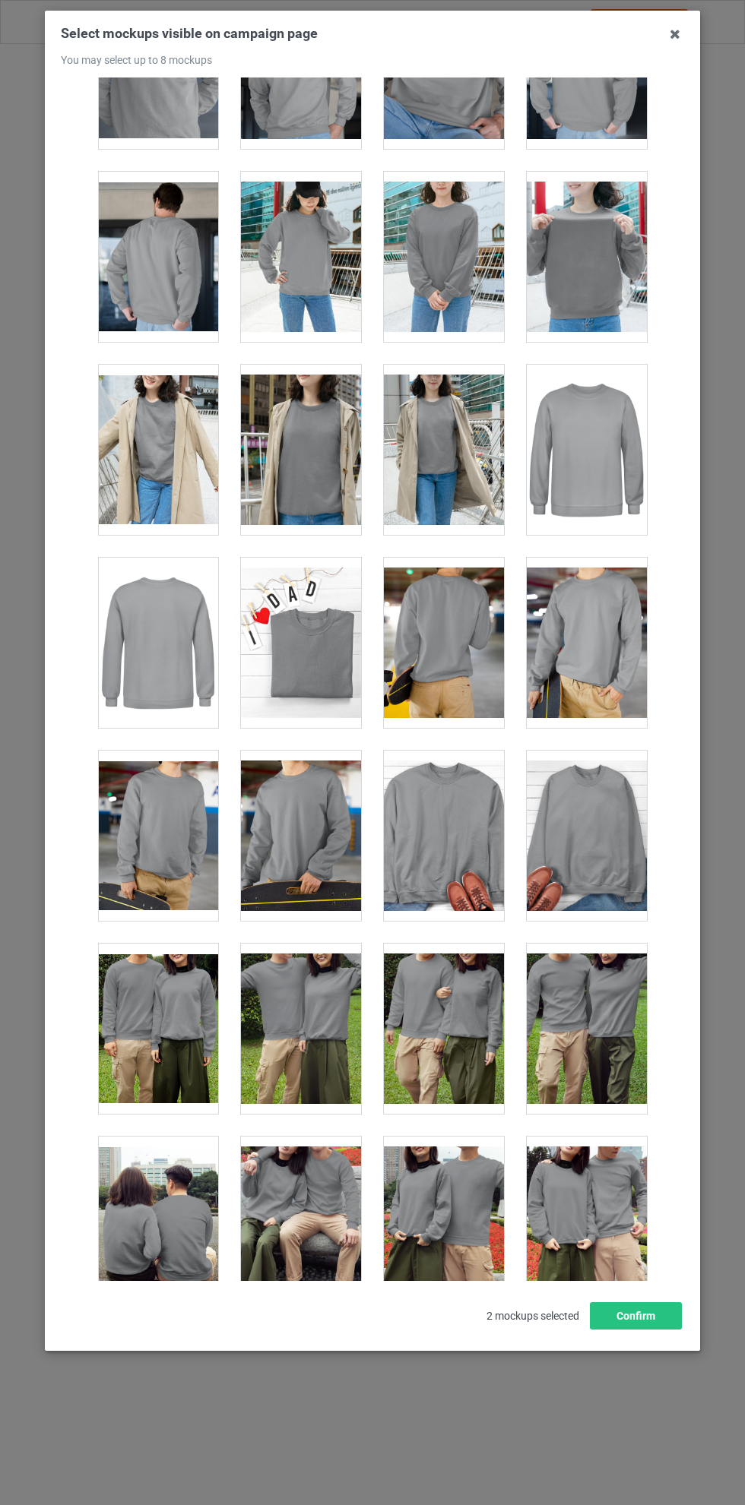
click at [188, 774] on div at bounding box center [158, 836] width 120 height 170
click at [311, 764] on div at bounding box center [301, 836] width 120 height 170
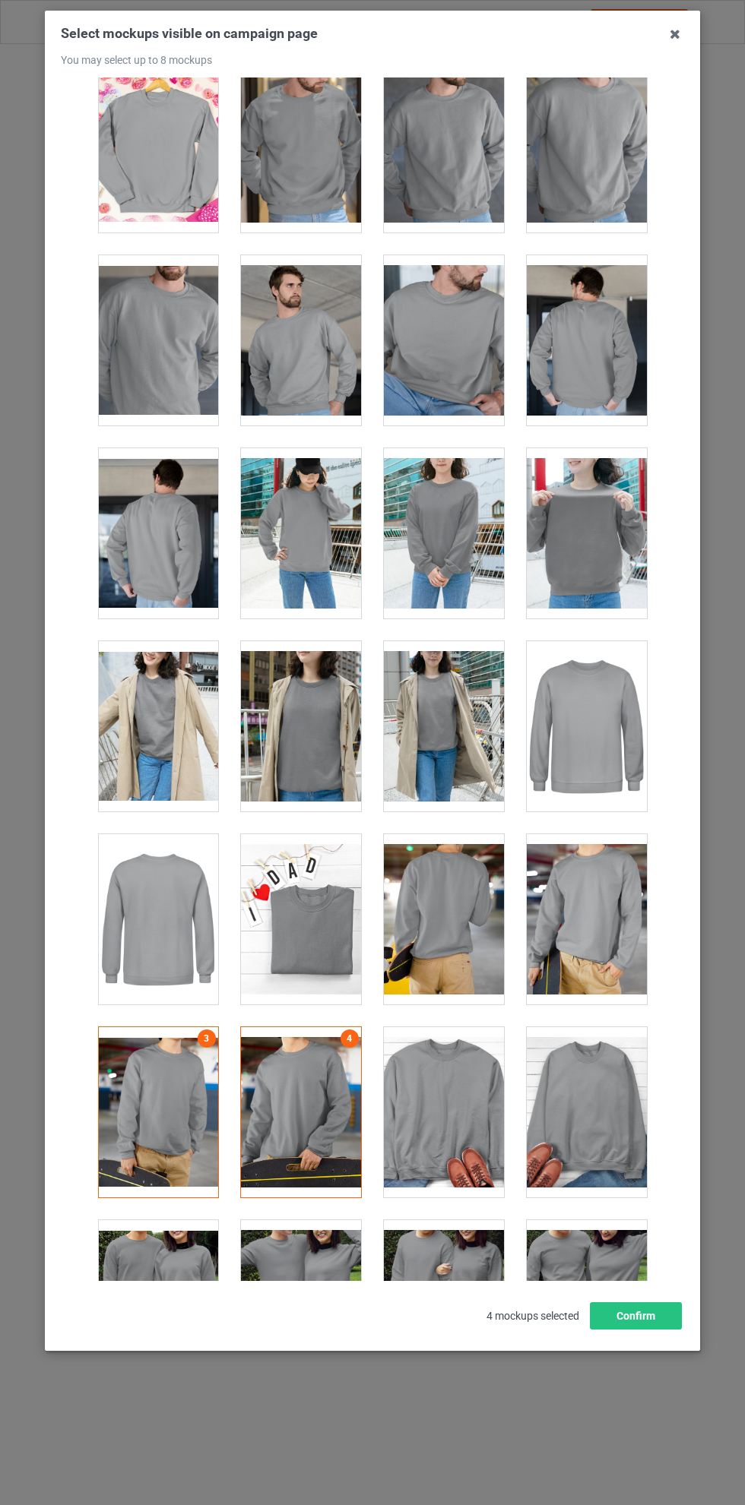
scroll to position [3689, 0]
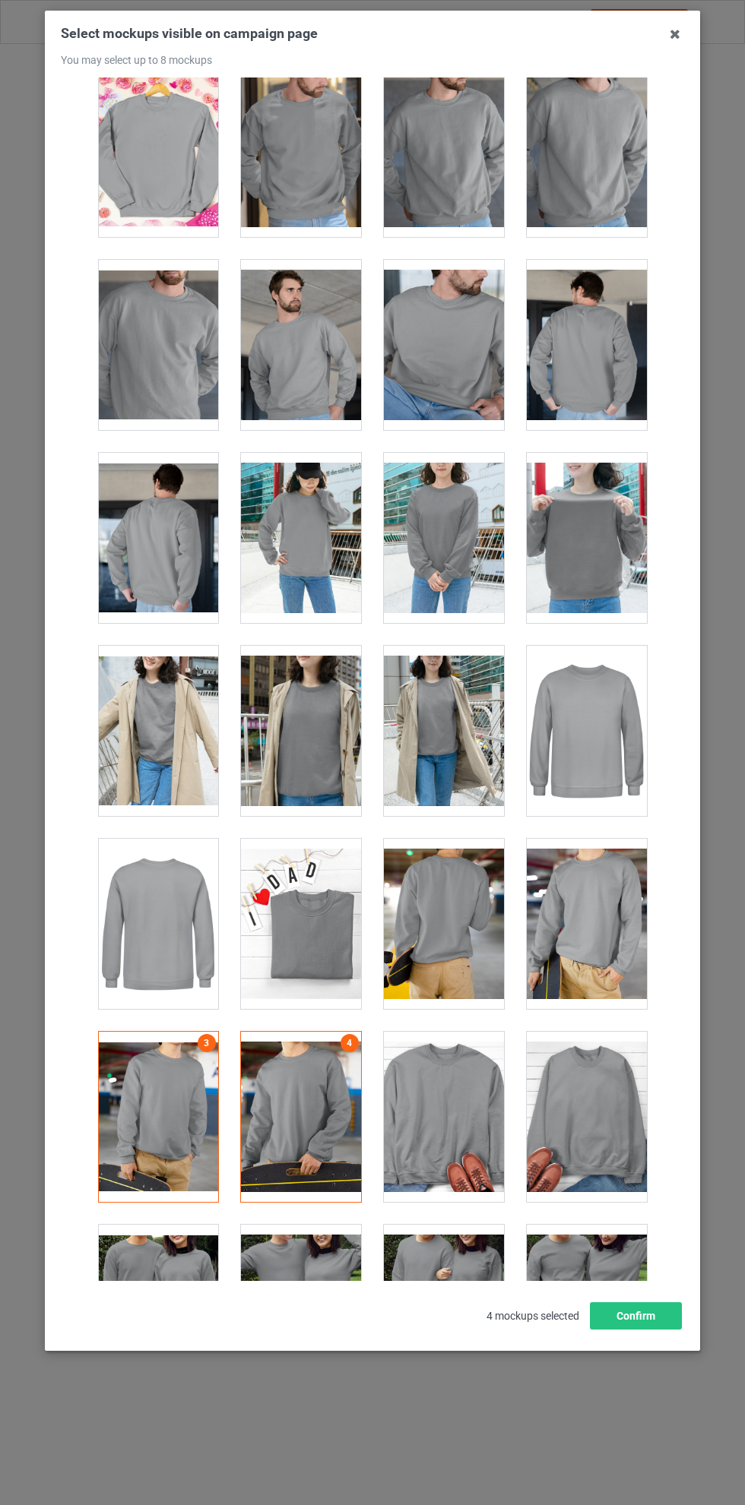
click at [306, 694] on div at bounding box center [301, 731] width 120 height 170
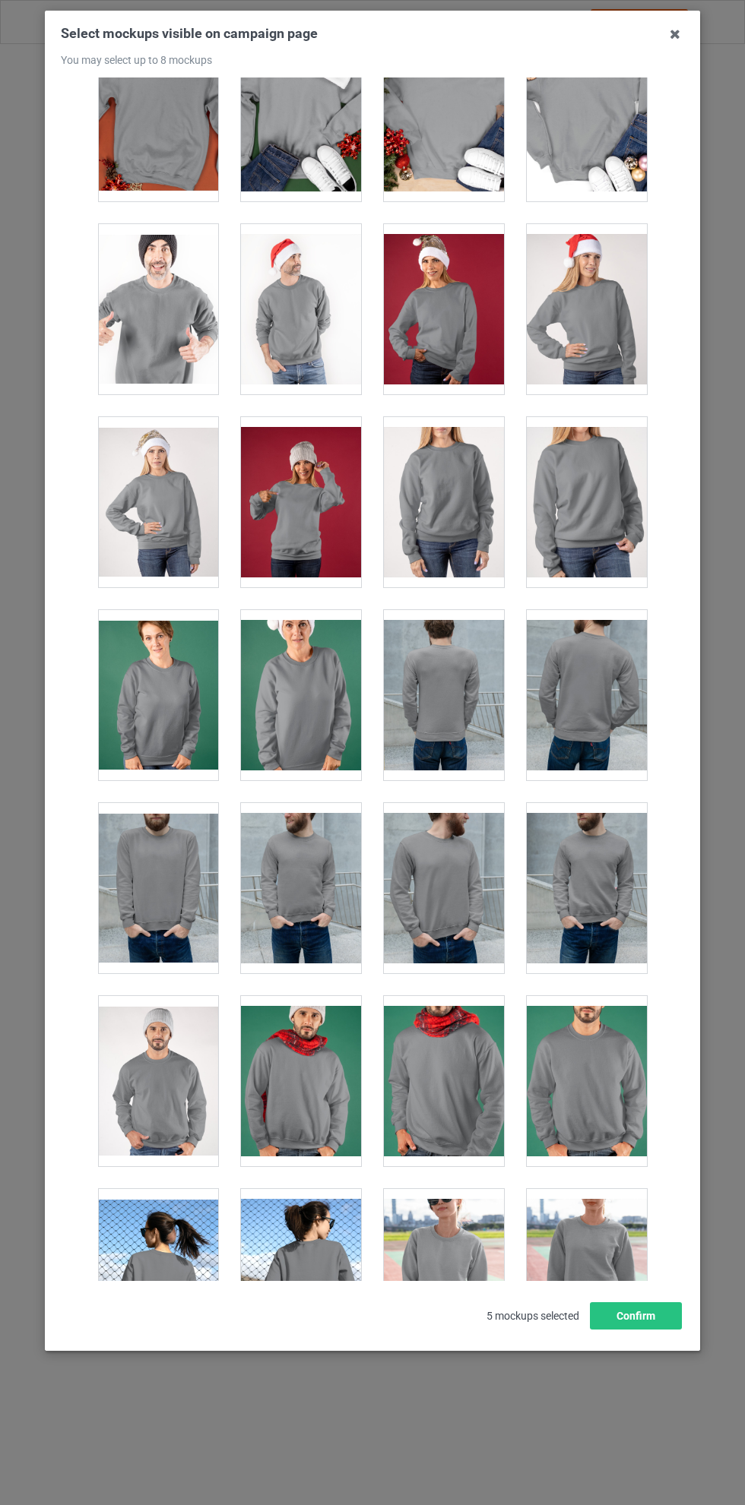
scroll to position [1795, 0]
click at [444, 832] on div at bounding box center [444, 887] width 120 height 170
click at [638, 1330] on button "Confirm" at bounding box center [636, 1315] width 92 height 27
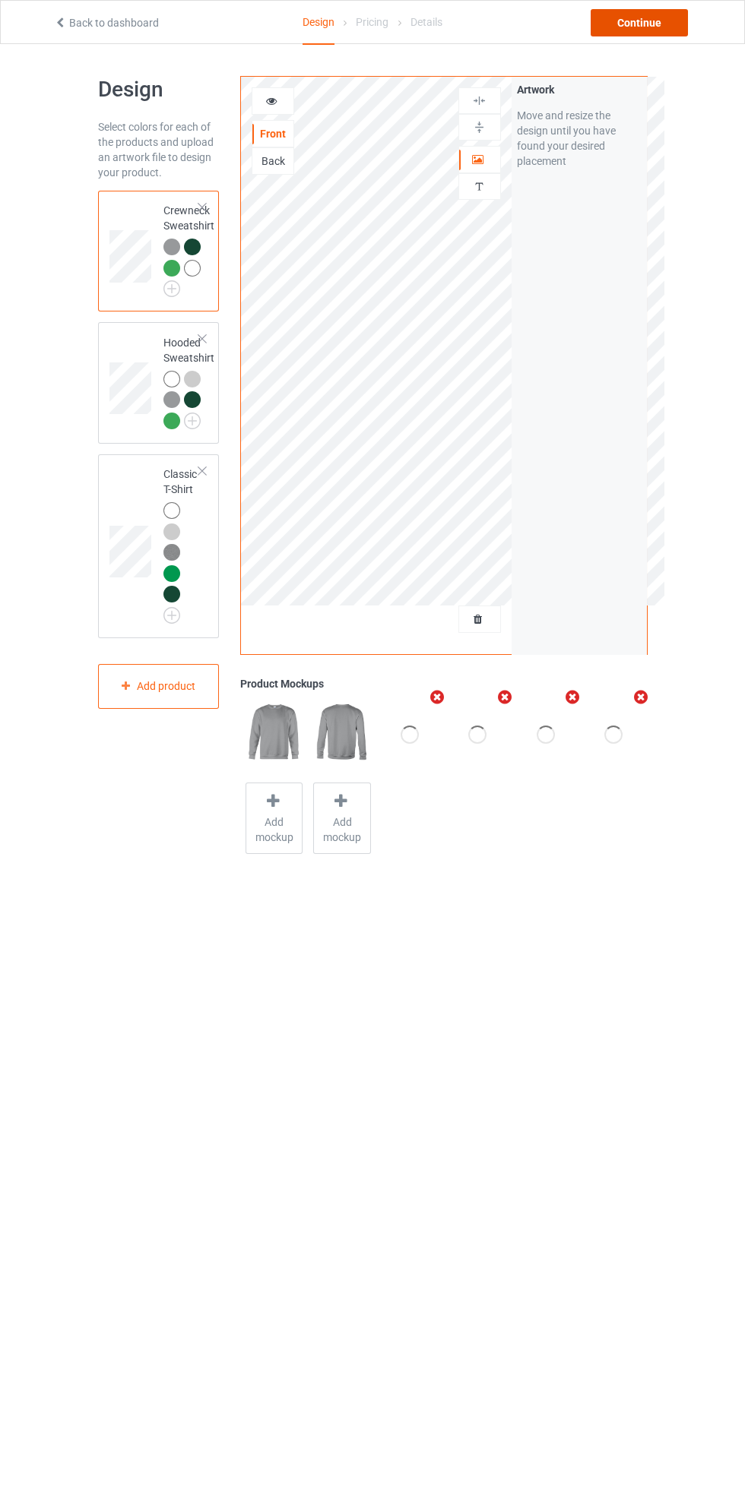
click at [660, 15] on div "Continue" at bounding box center [638, 22] width 97 height 27
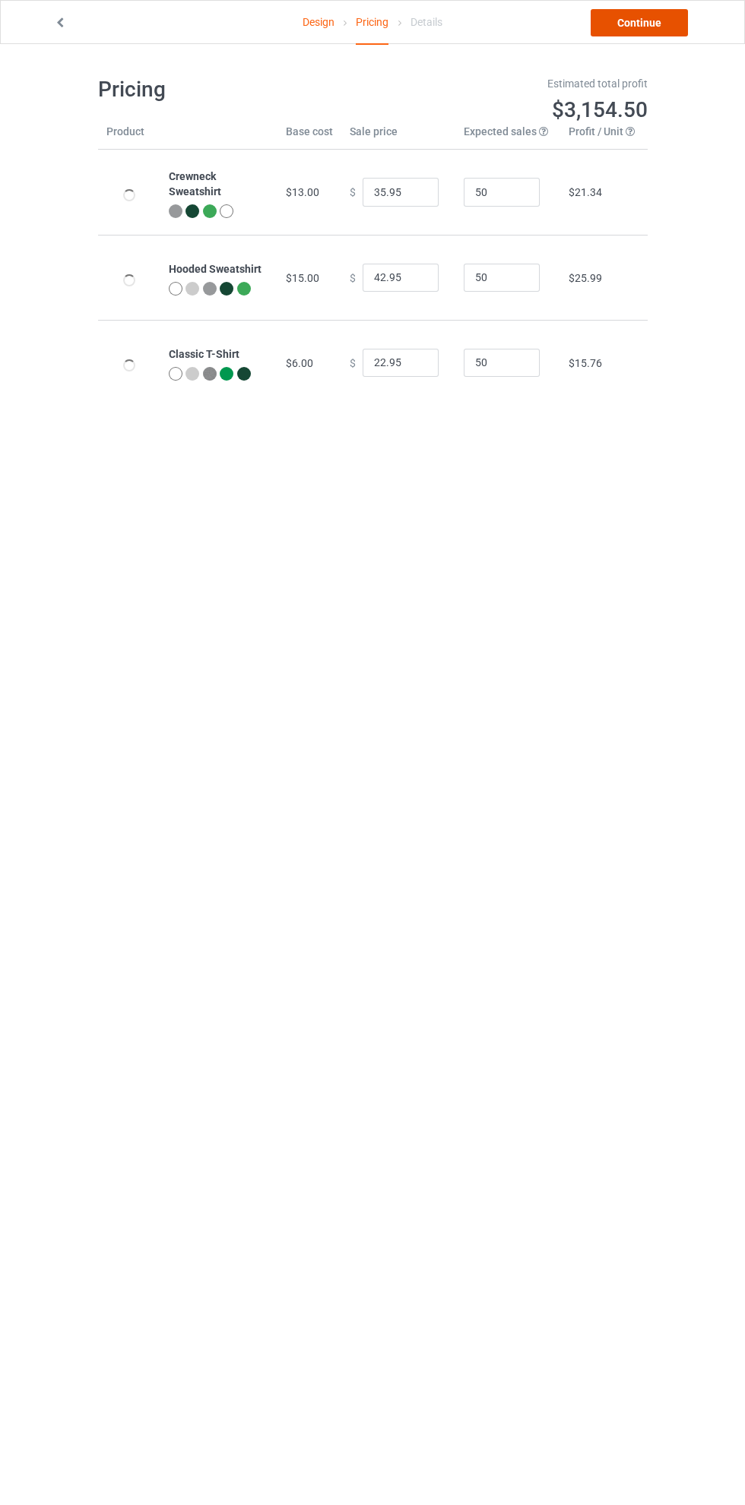
click at [670, 22] on link "Continue" at bounding box center [638, 22] width 97 height 27
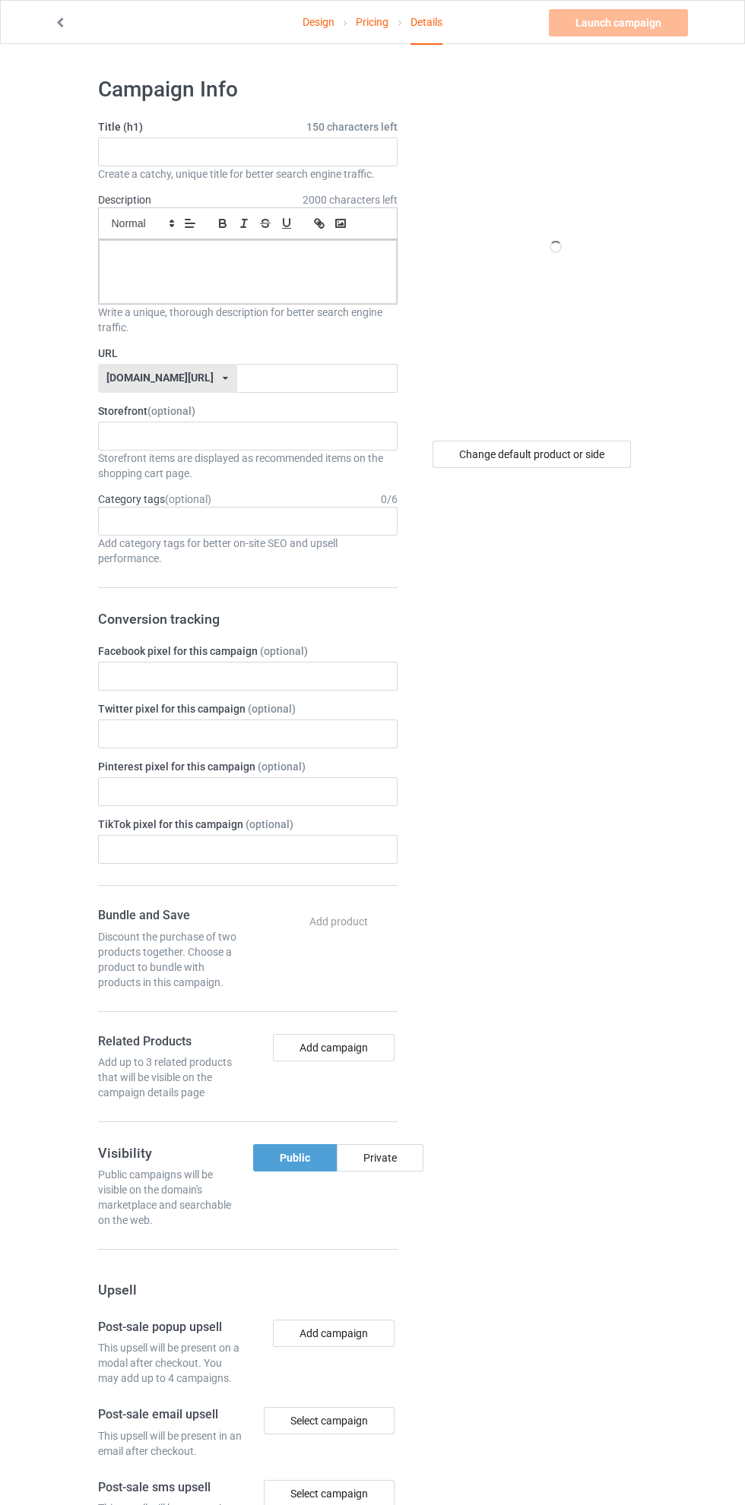
click at [306, 20] on link "Design" at bounding box center [318, 22] width 32 height 43
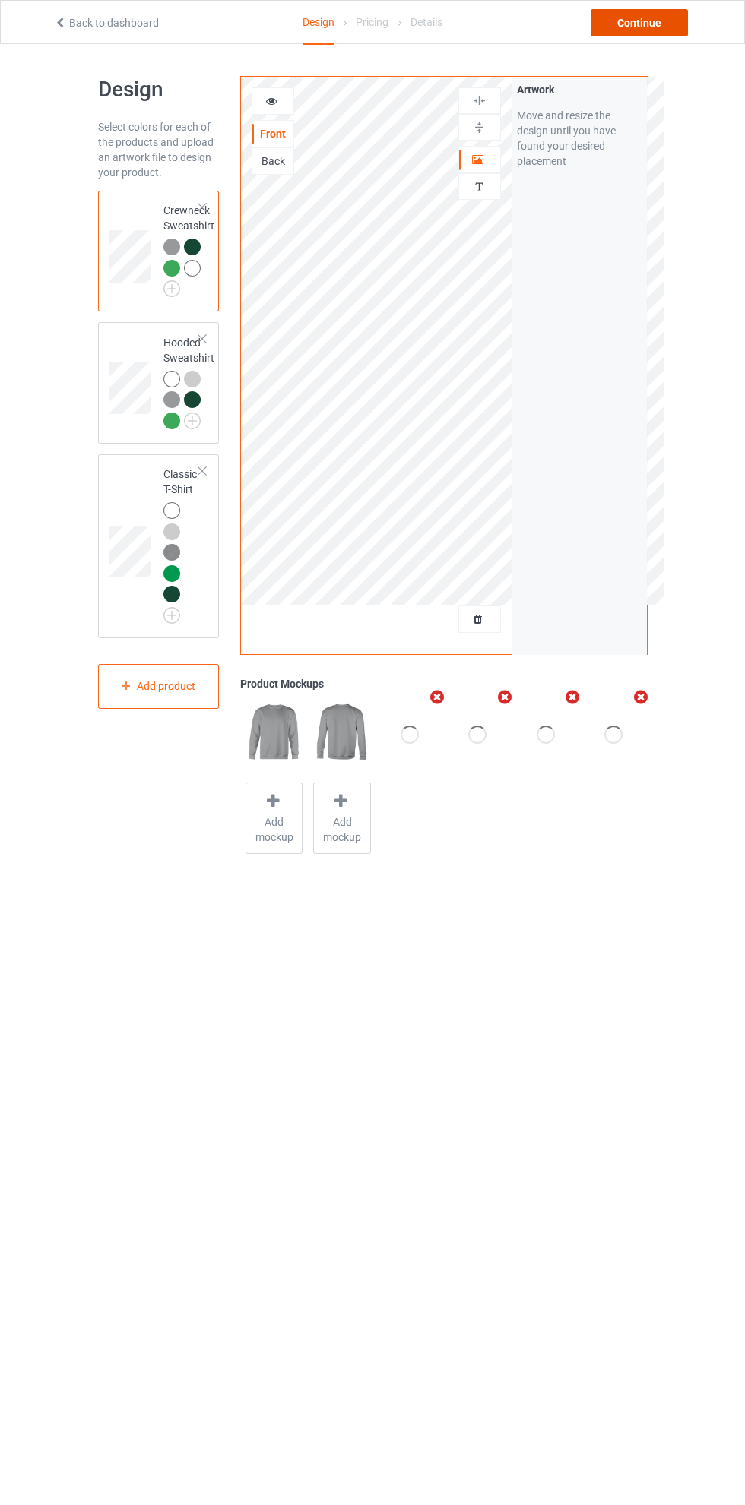
click at [650, 22] on div "Continue" at bounding box center [638, 22] width 97 height 27
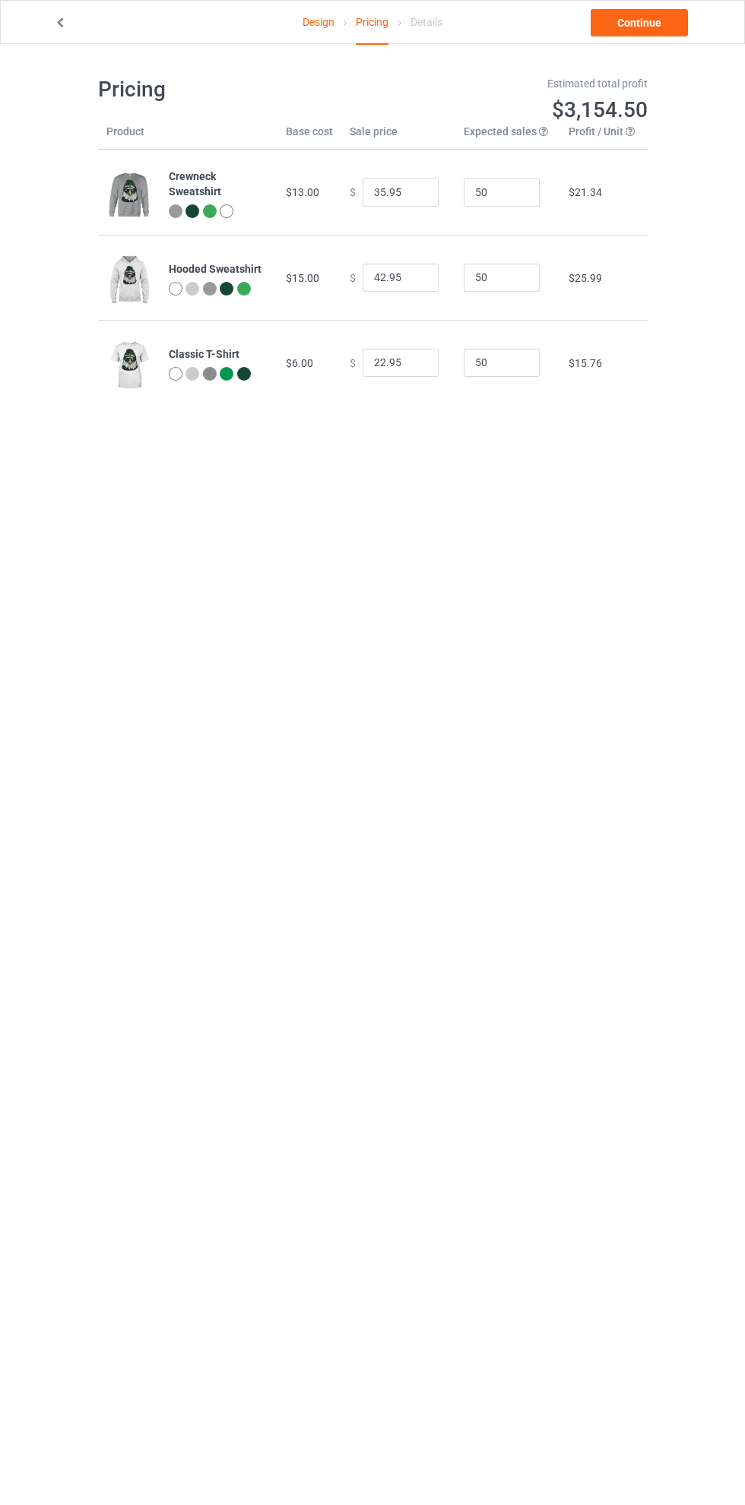
click at [650, 23] on link "Continue" at bounding box center [638, 22] width 97 height 27
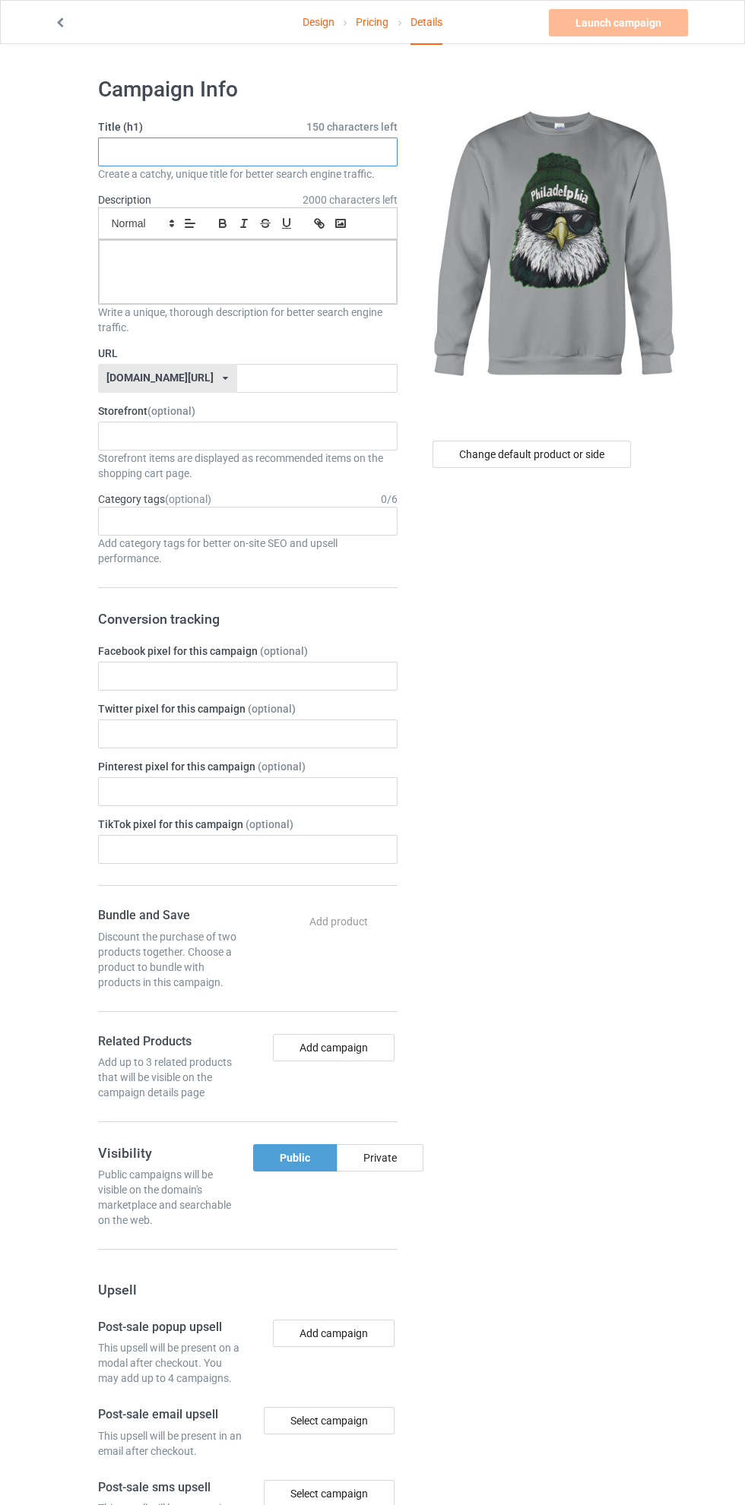
click at [256, 153] on input "text" at bounding box center [247, 152] width 299 height 29
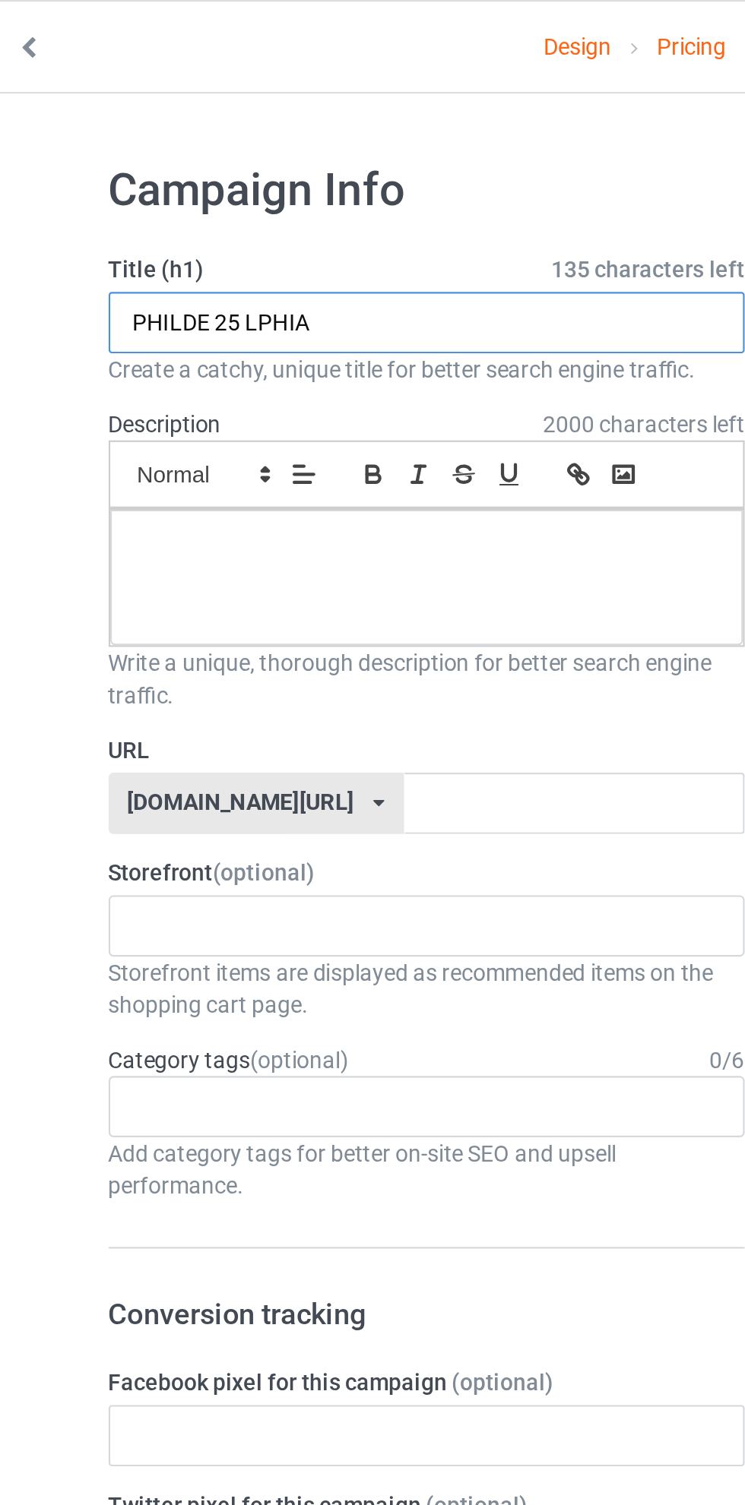
type input "PHILDE 25 LPHIA"
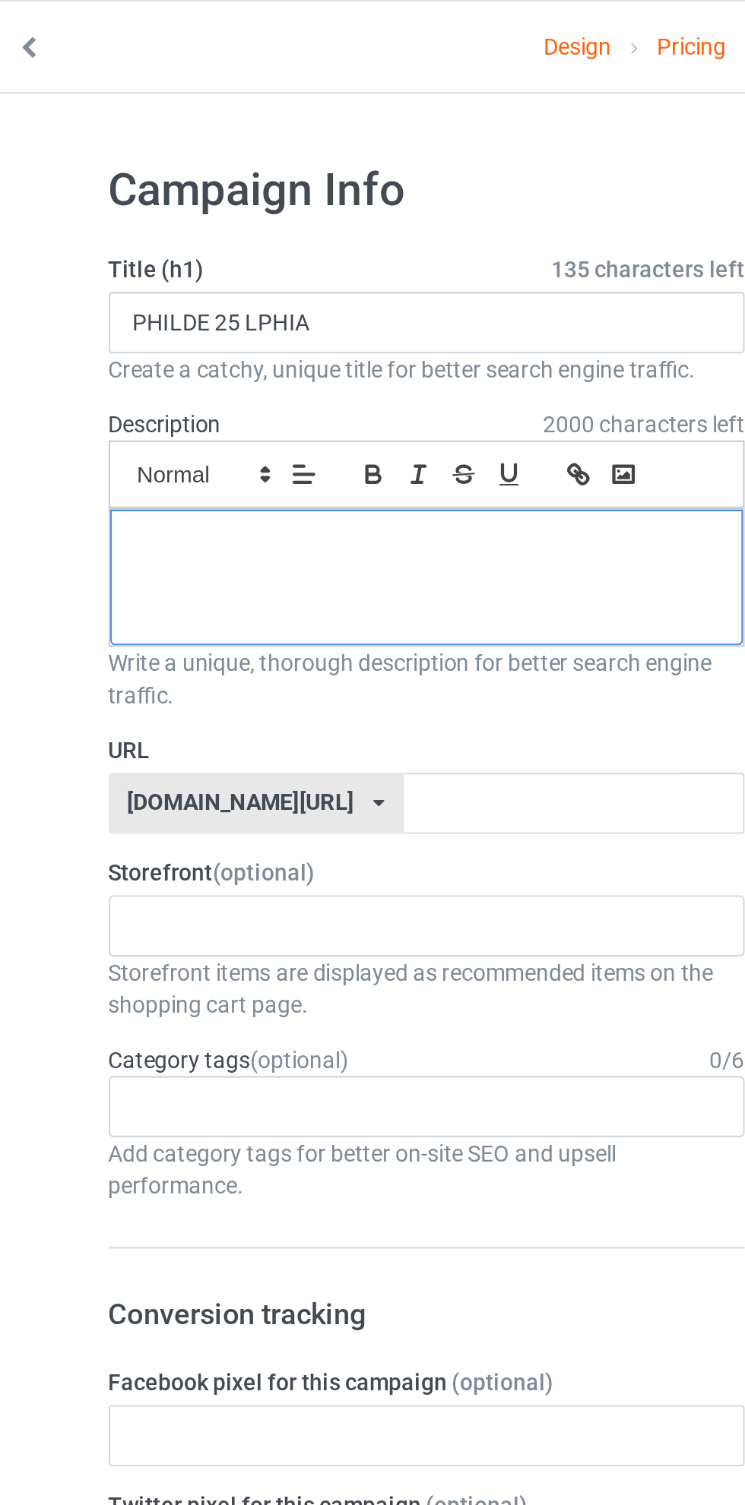
click at [243, 262] on p at bounding box center [248, 257] width 274 height 14
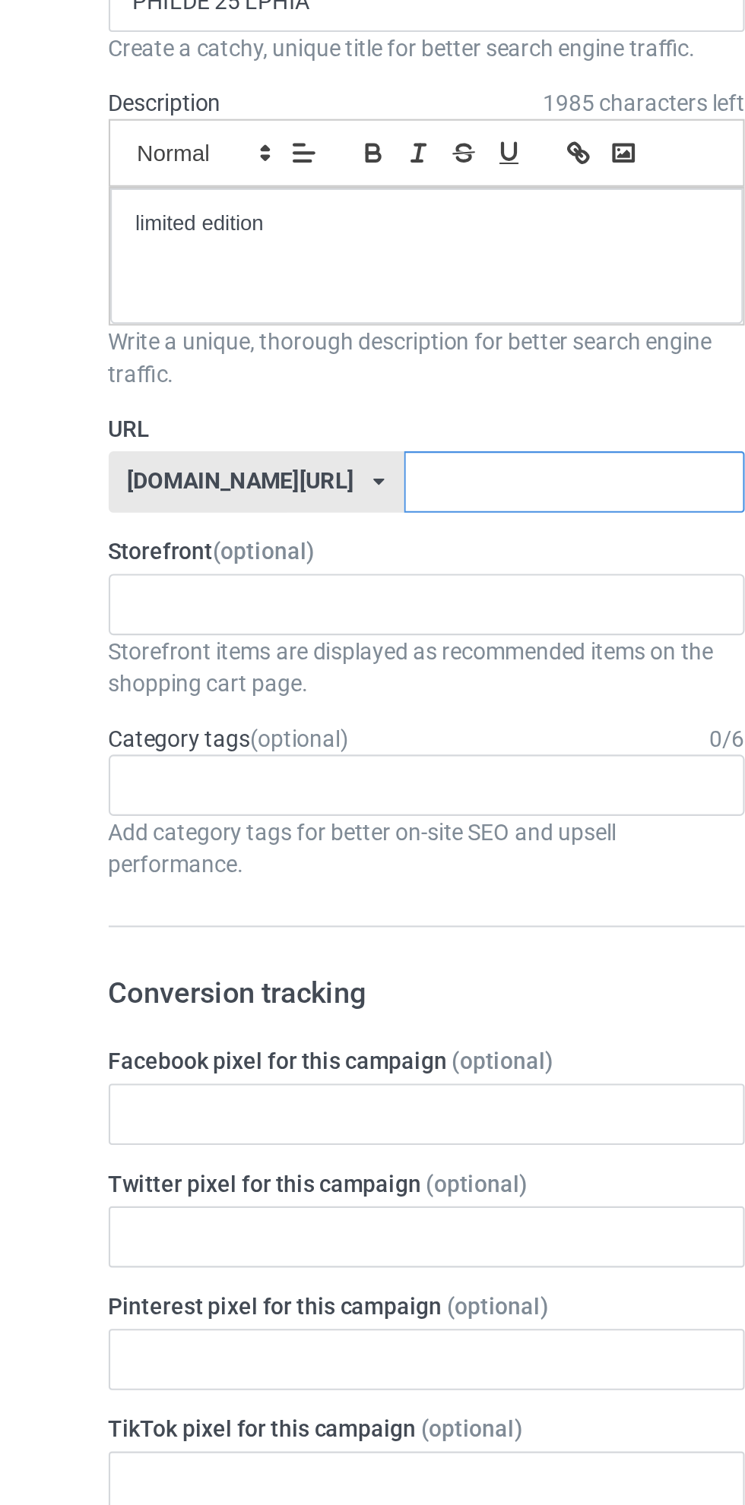
click at [283, 374] on input "text" at bounding box center [317, 378] width 160 height 29
type input "philade25shirtHu780tgu"
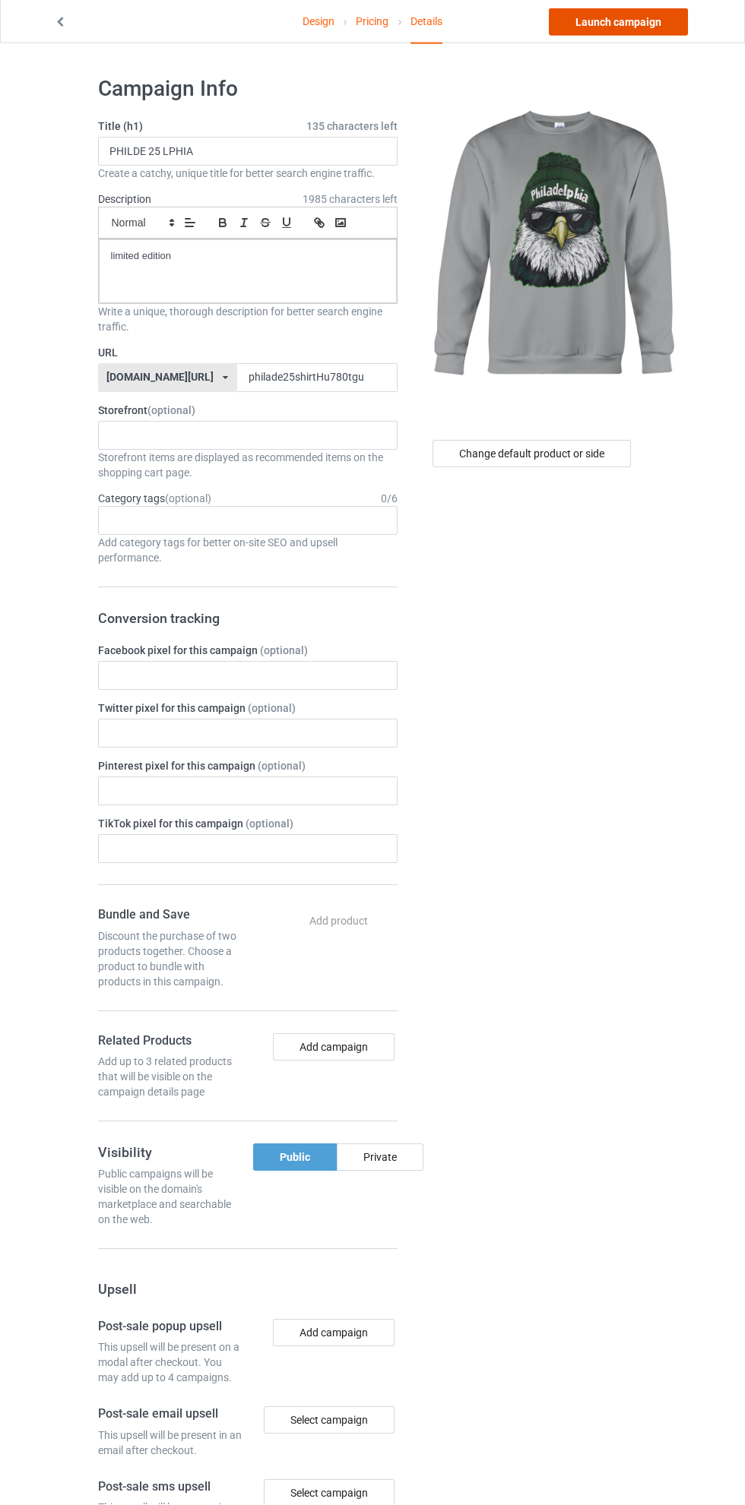
click at [653, 27] on link "Launch campaign" at bounding box center [618, 22] width 139 height 27
